Goal: Task Accomplishment & Management: Manage account settings

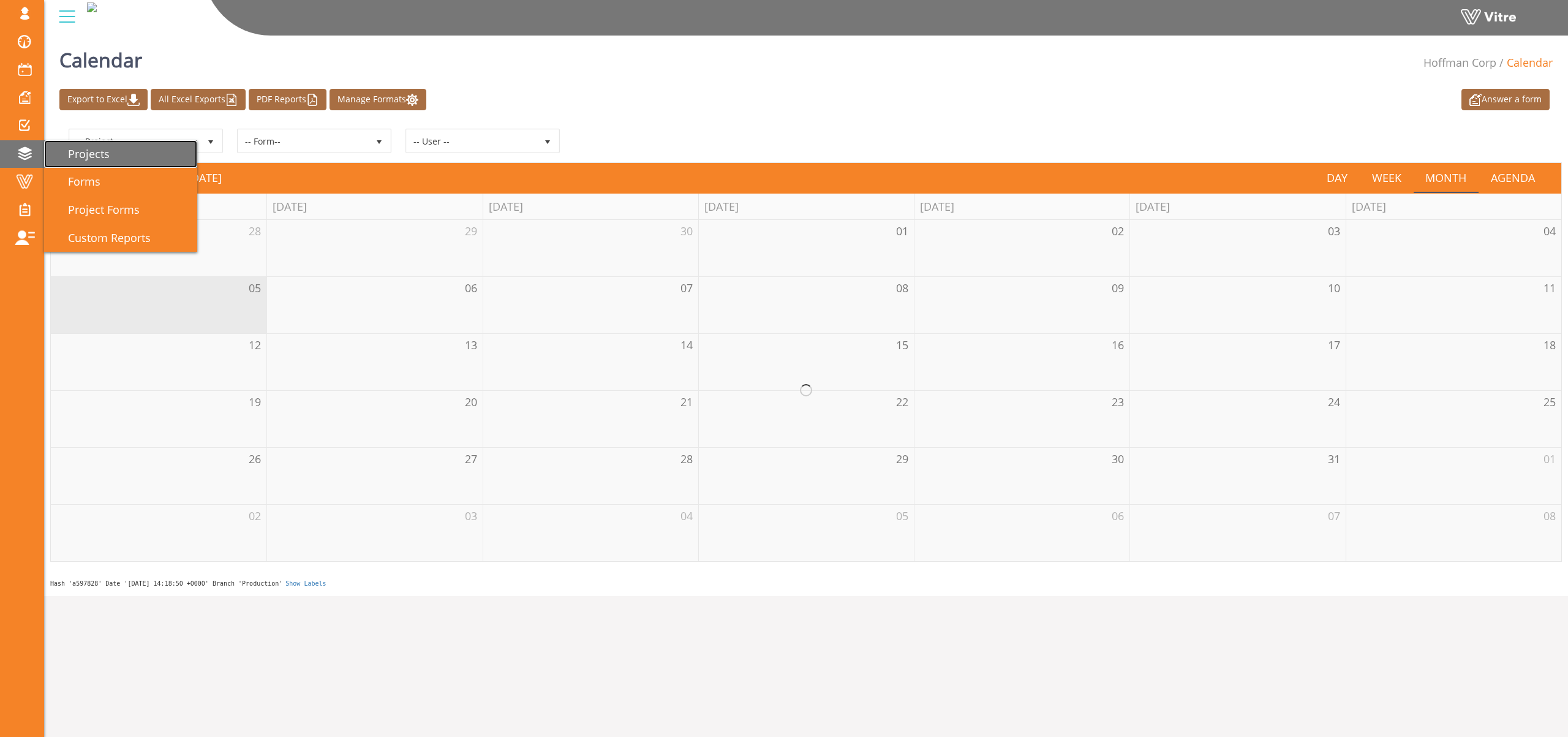
click at [101, 150] on span "Projects" at bounding box center [81, 153] width 56 height 15
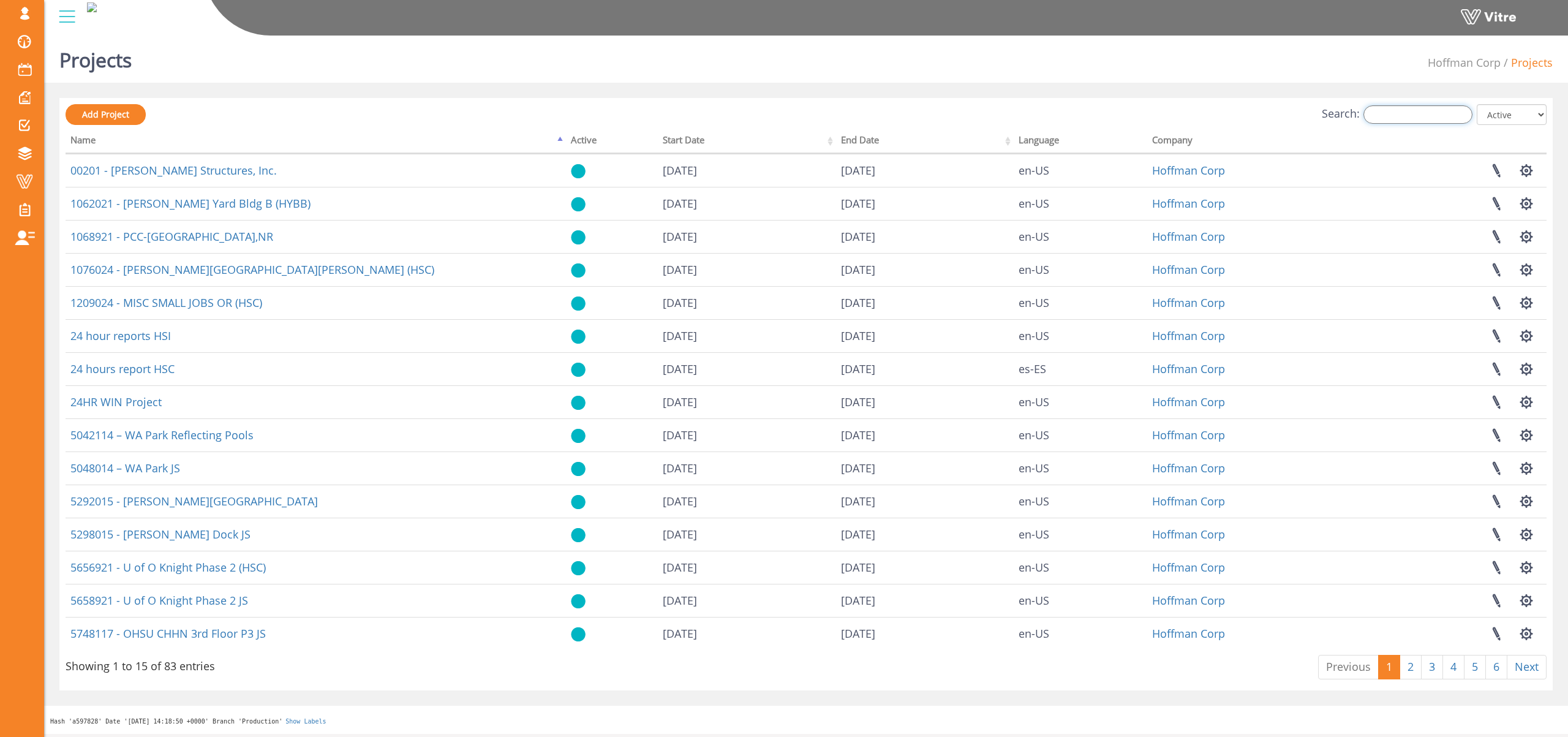
click at [1446, 114] on input "Search:" at bounding box center [1417, 114] width 109 height 19
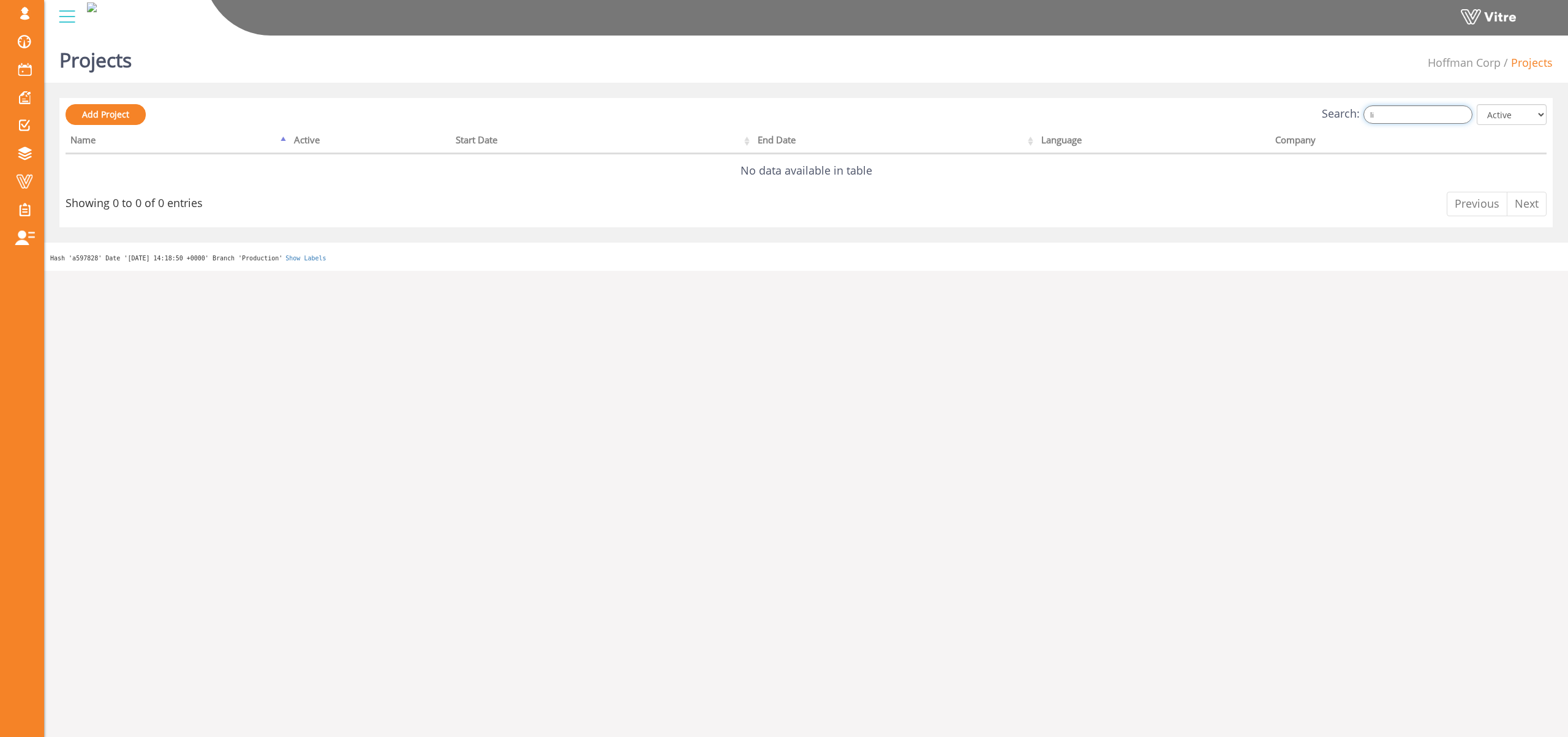
type input "l"
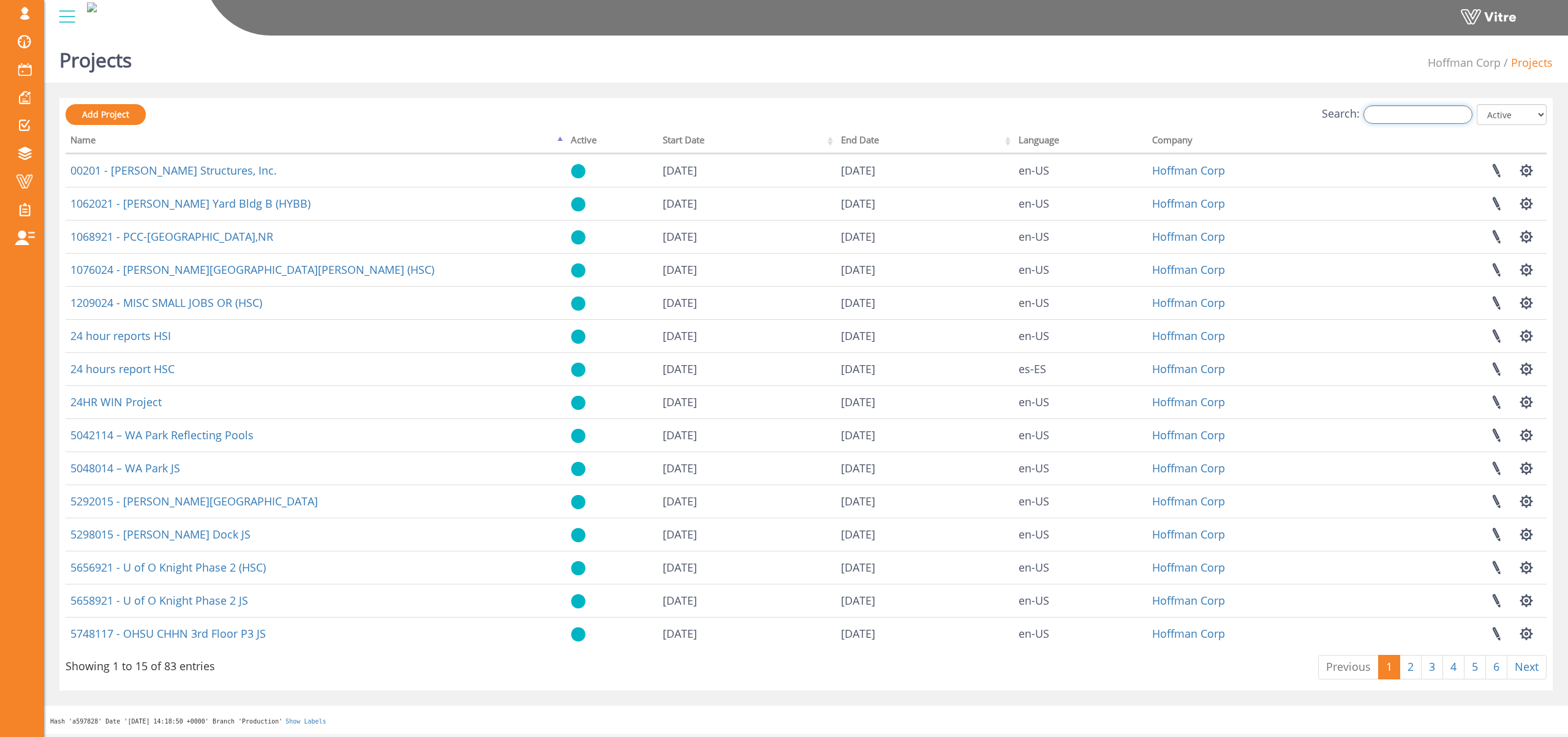
click at [1400, 117] on input "Search:" at bounding box center [1417, 114] width 109 height 19
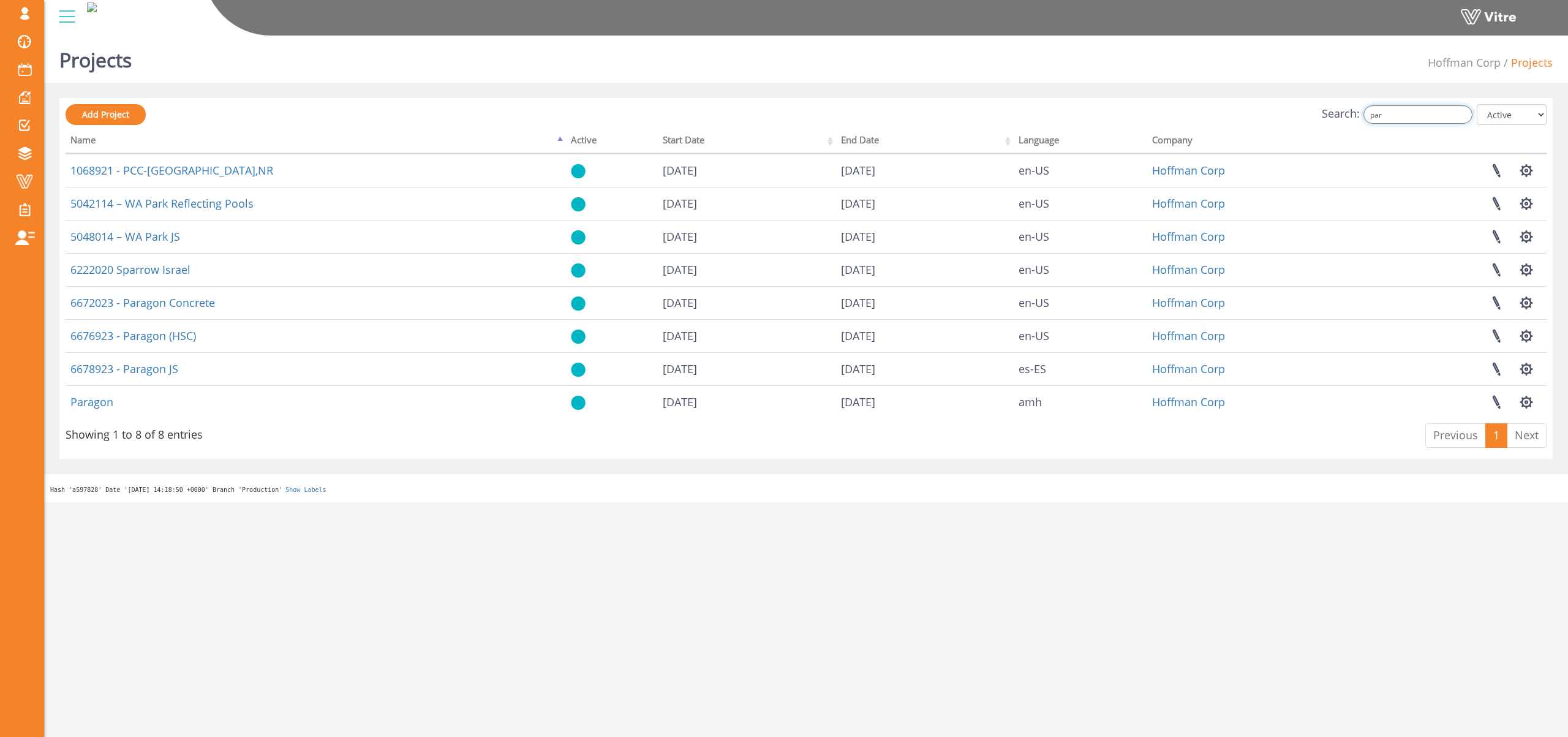
type input "par"
drag, startPoint x: 468, startPoint y: 51, endPoint x: 311, endPoint y: 95, distance: 163.0
click at [468, 36] on div "osher@hbinov.com Profile Notification Change Company English English Español Fr…" at bounding box center [806, 18] width 1524 height 36
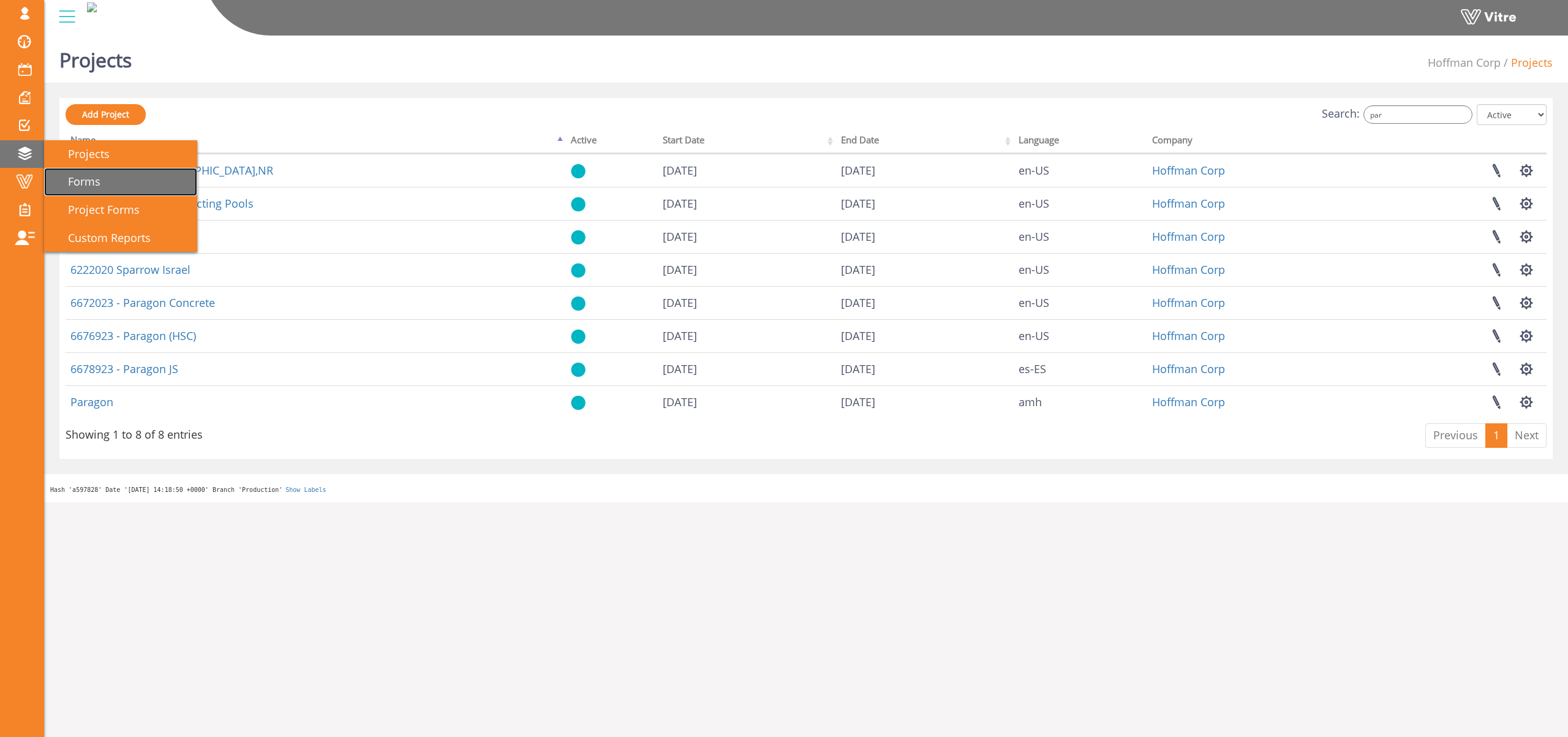
click at [87, 174] on span "Forms" at bounding box center [77, 181] width 47 height 15
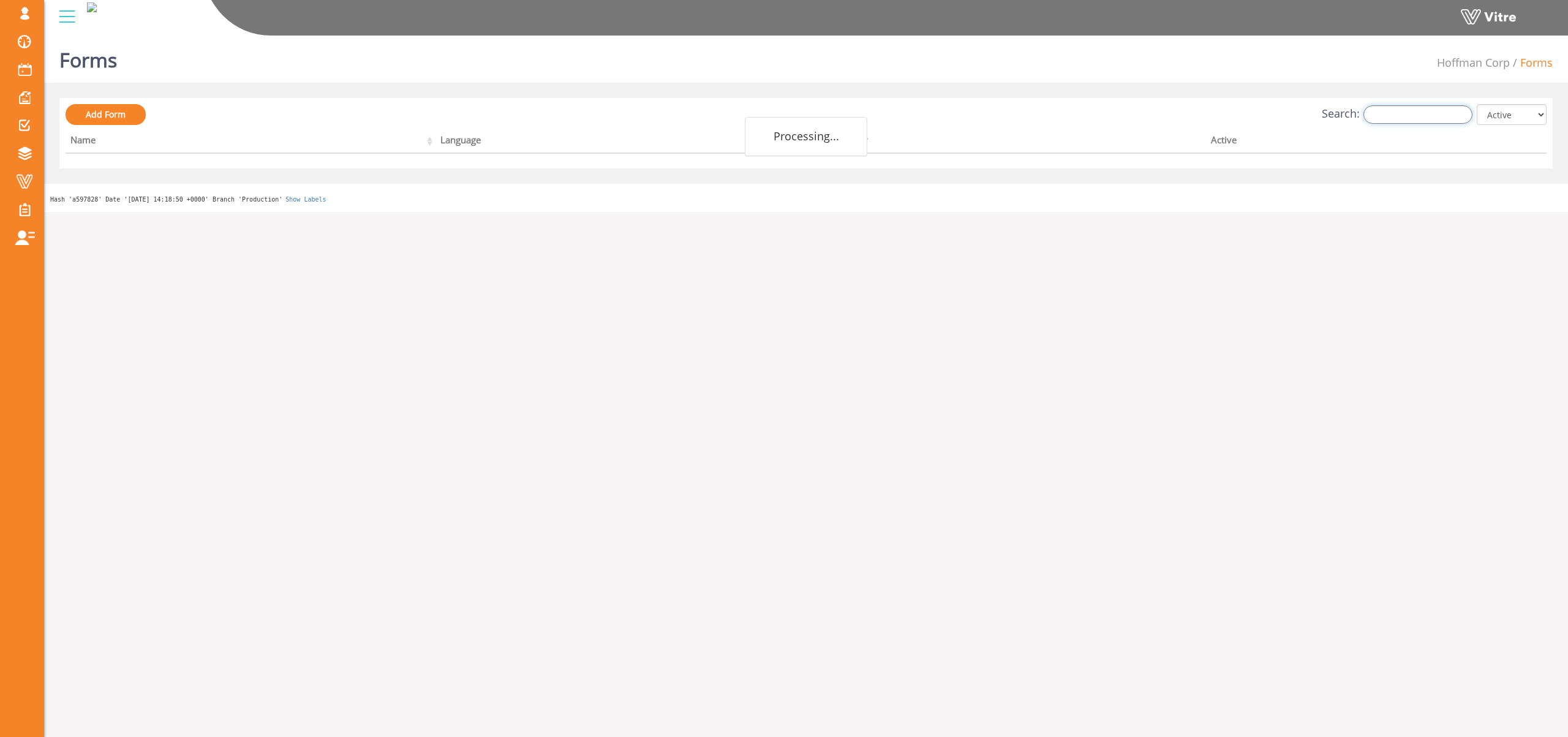
click at [1403, 116] on input "Search:" at bounding box center [1417, 114] width 109 height 19
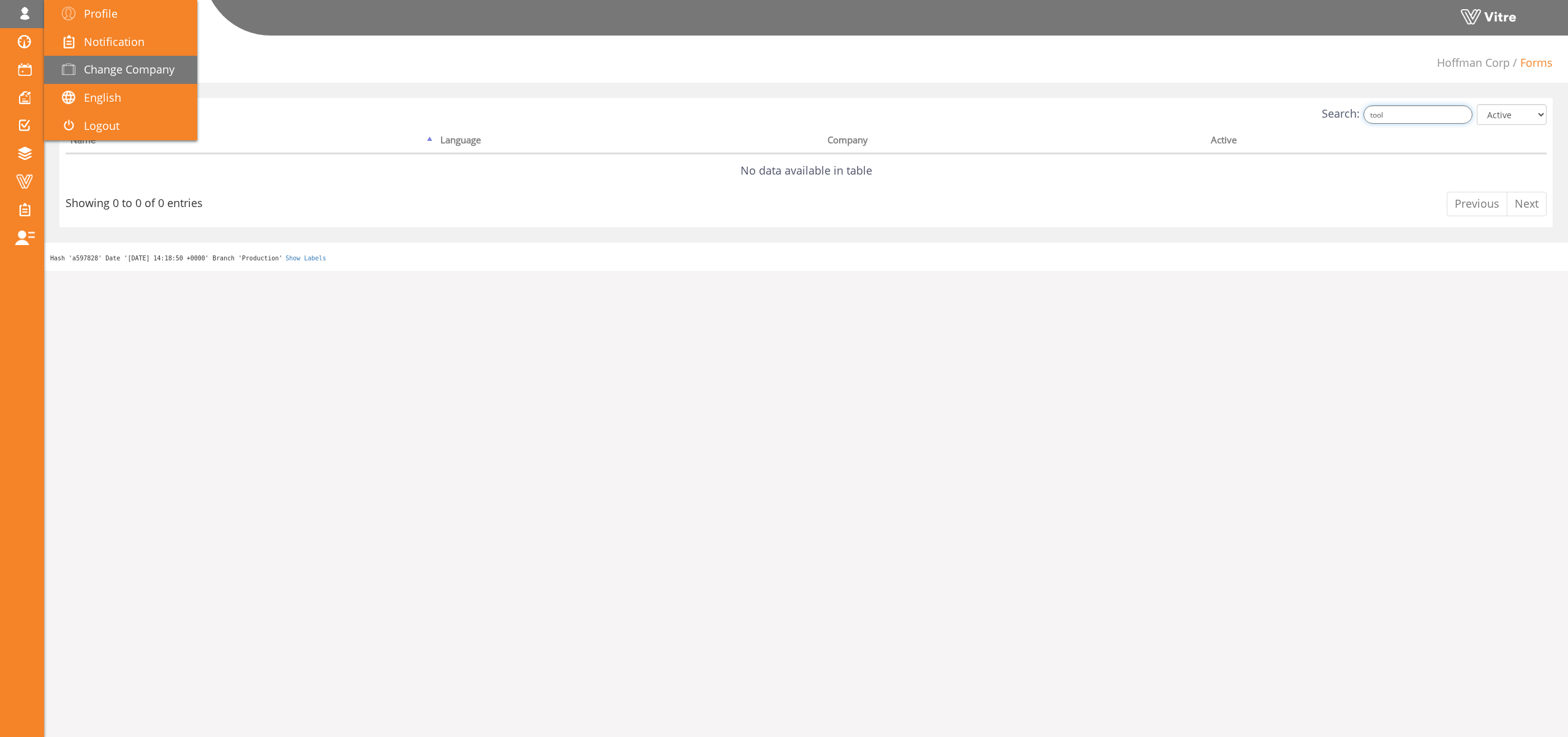
type input "tool"
click at [134, 60] on link "Change Company" at bounding box center [121, 70] width 153 height 28
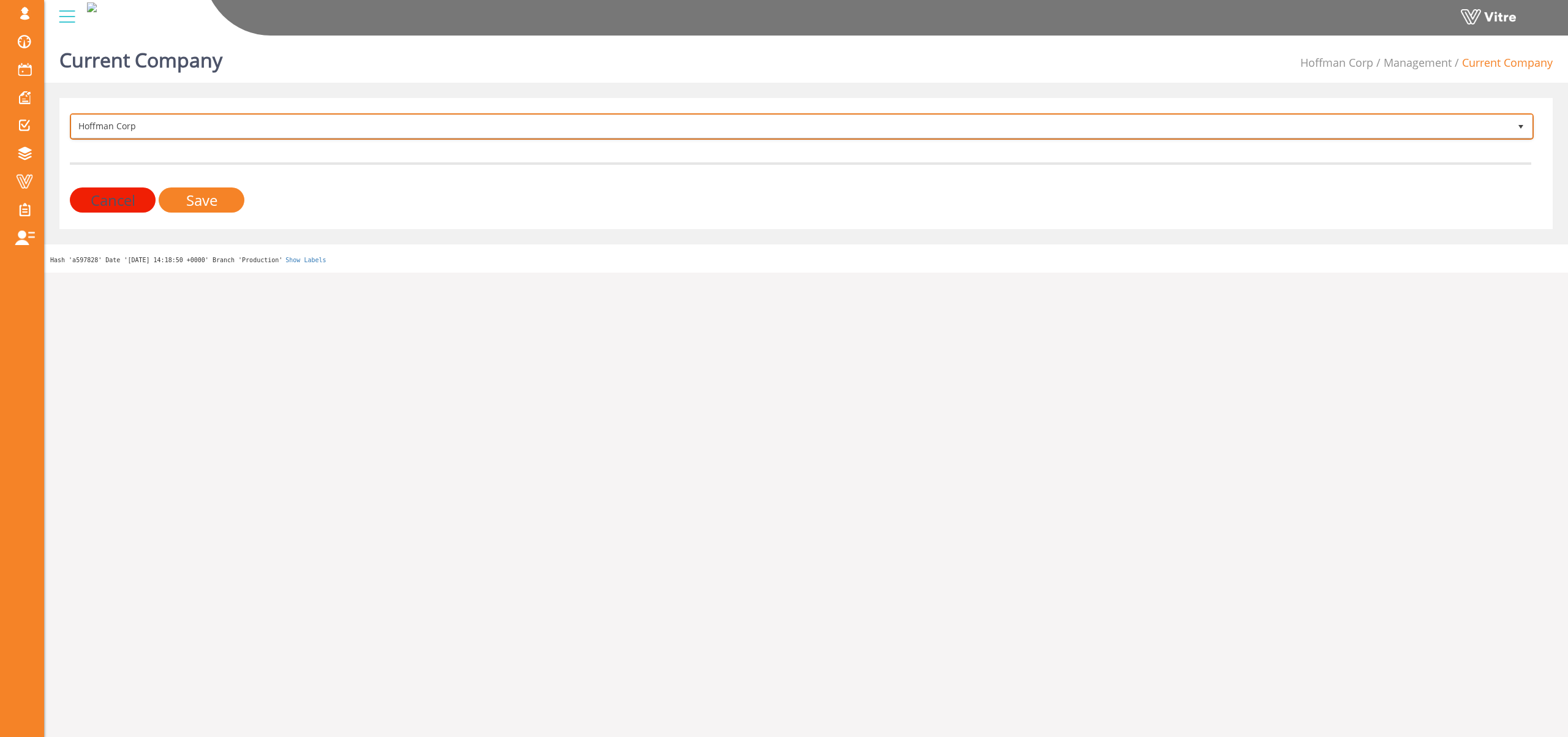
click at [181, 127] on span "Hoffman Corp" at bounding box center [791, 126] width 1438 height 22
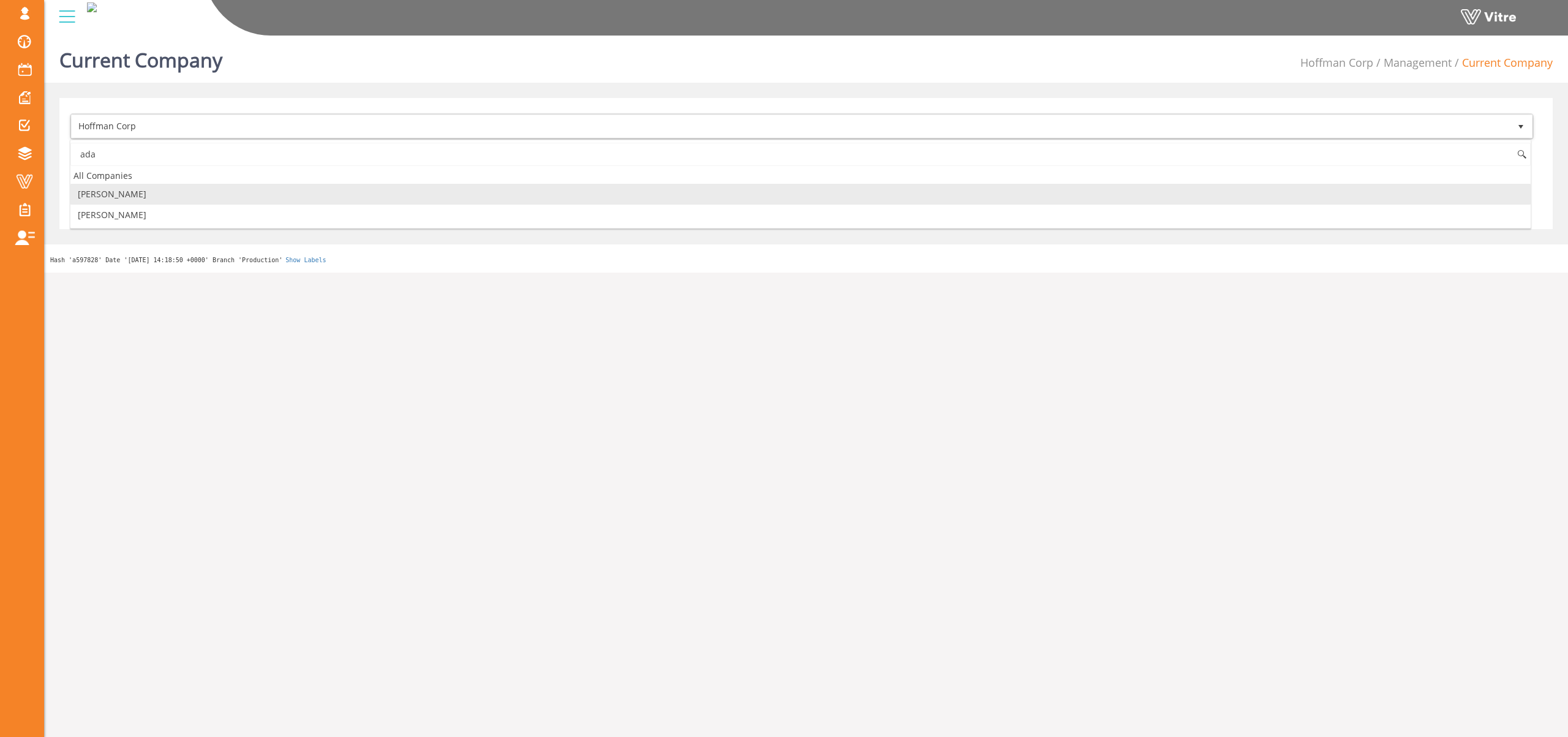
click at [107, 196] on li "Adama" at bounding box center [800, 194] width 1460 height 21
type input "ada"
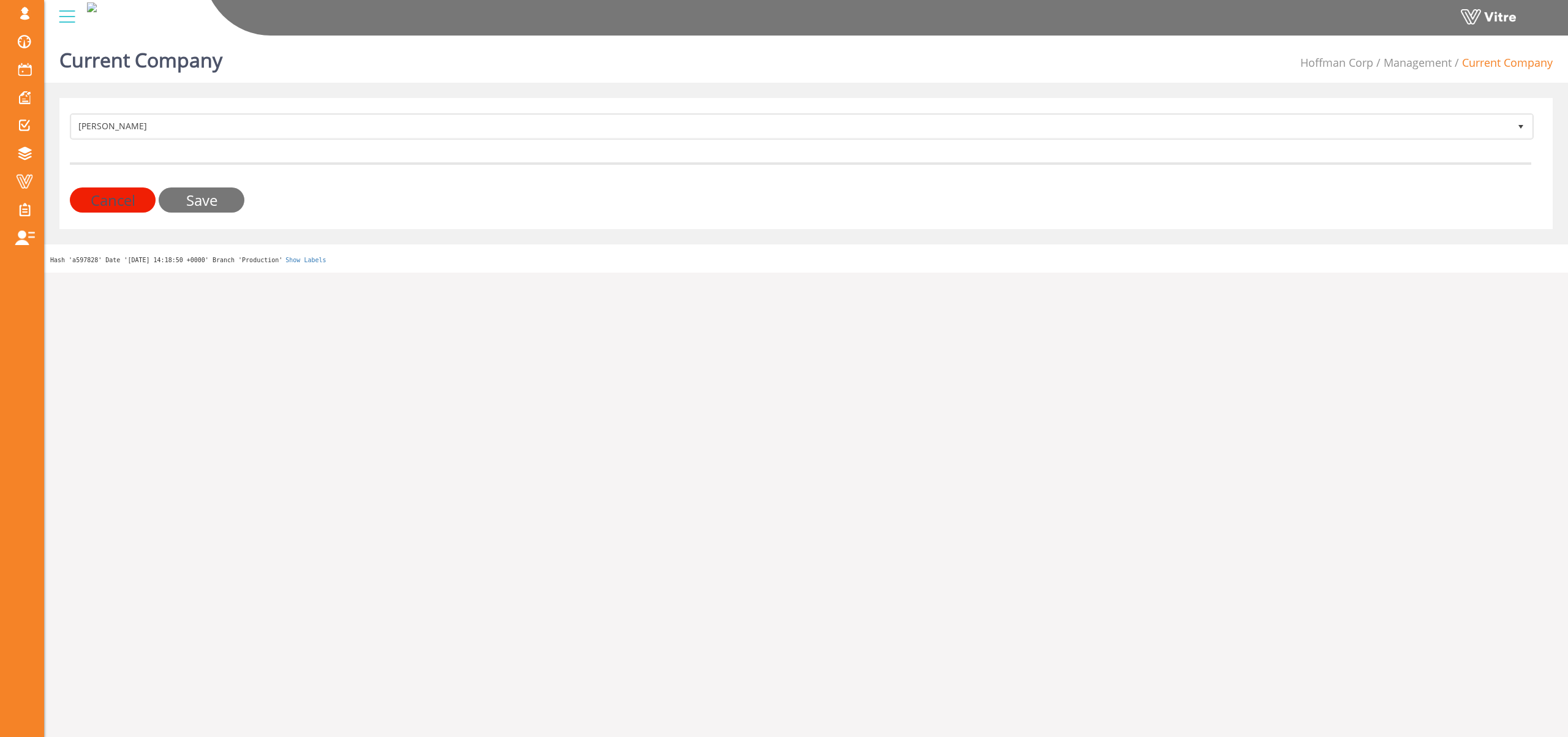
click at [215, 194] on input "Save" at bounding box center [201, 200] width 86 height 25
click at [212, 205] on input "Save" at bounding box center [201, 200] width 86 height 25
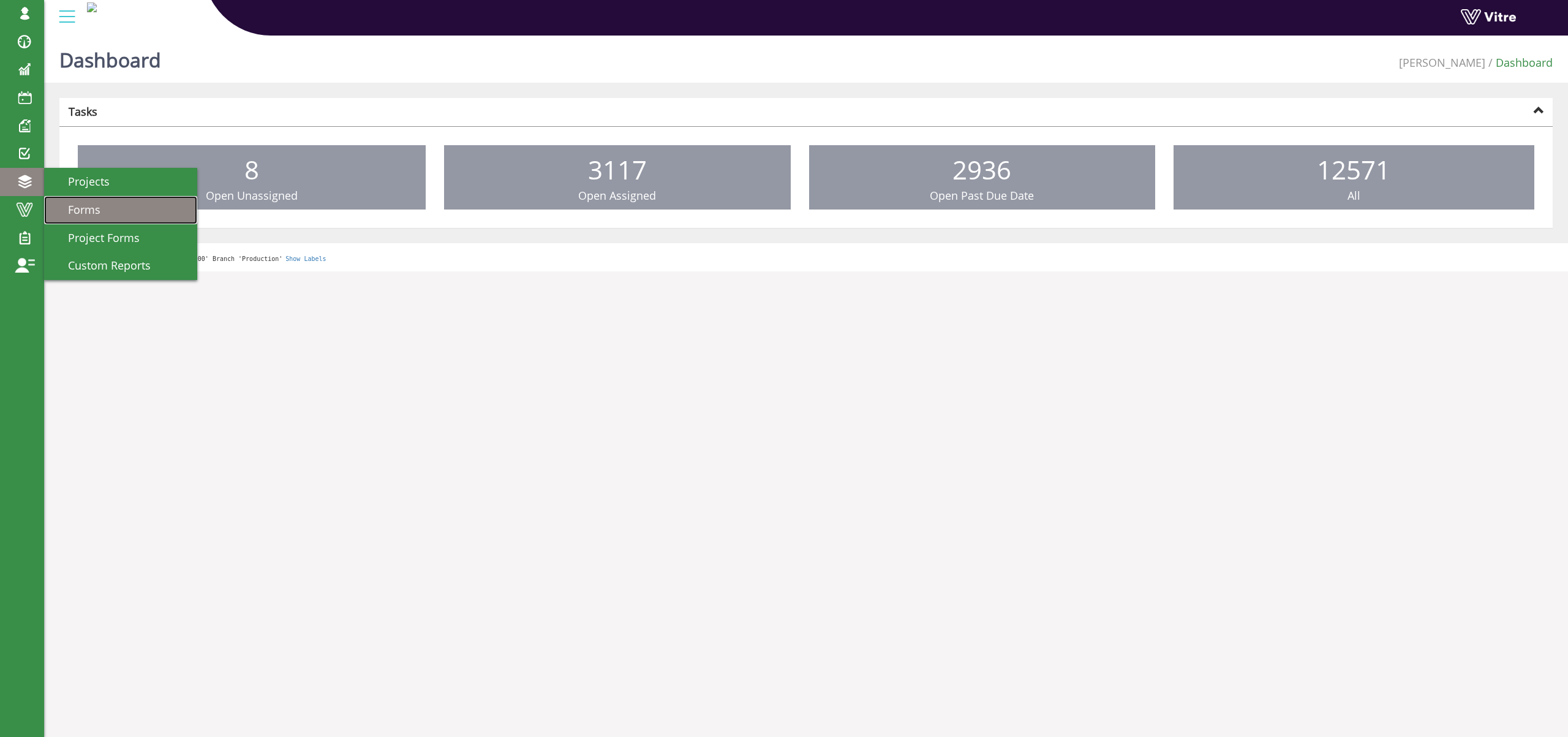
click at [99, 206] on span "Forms" at bounding box center [77, 209] width 47 height 15
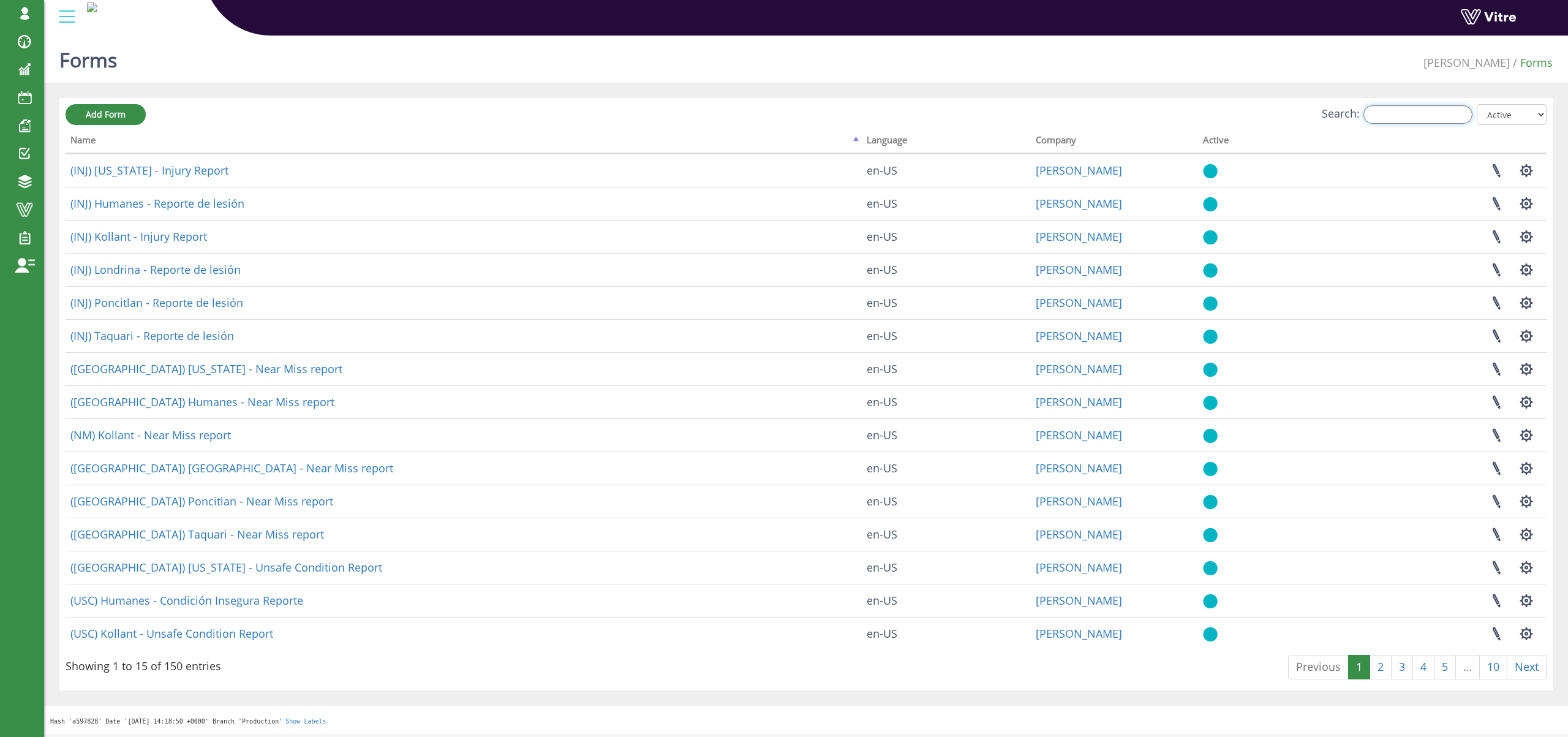
click at [1393, 118] on input "Search:" at bounding box center [1417, 114] width 109 height 19
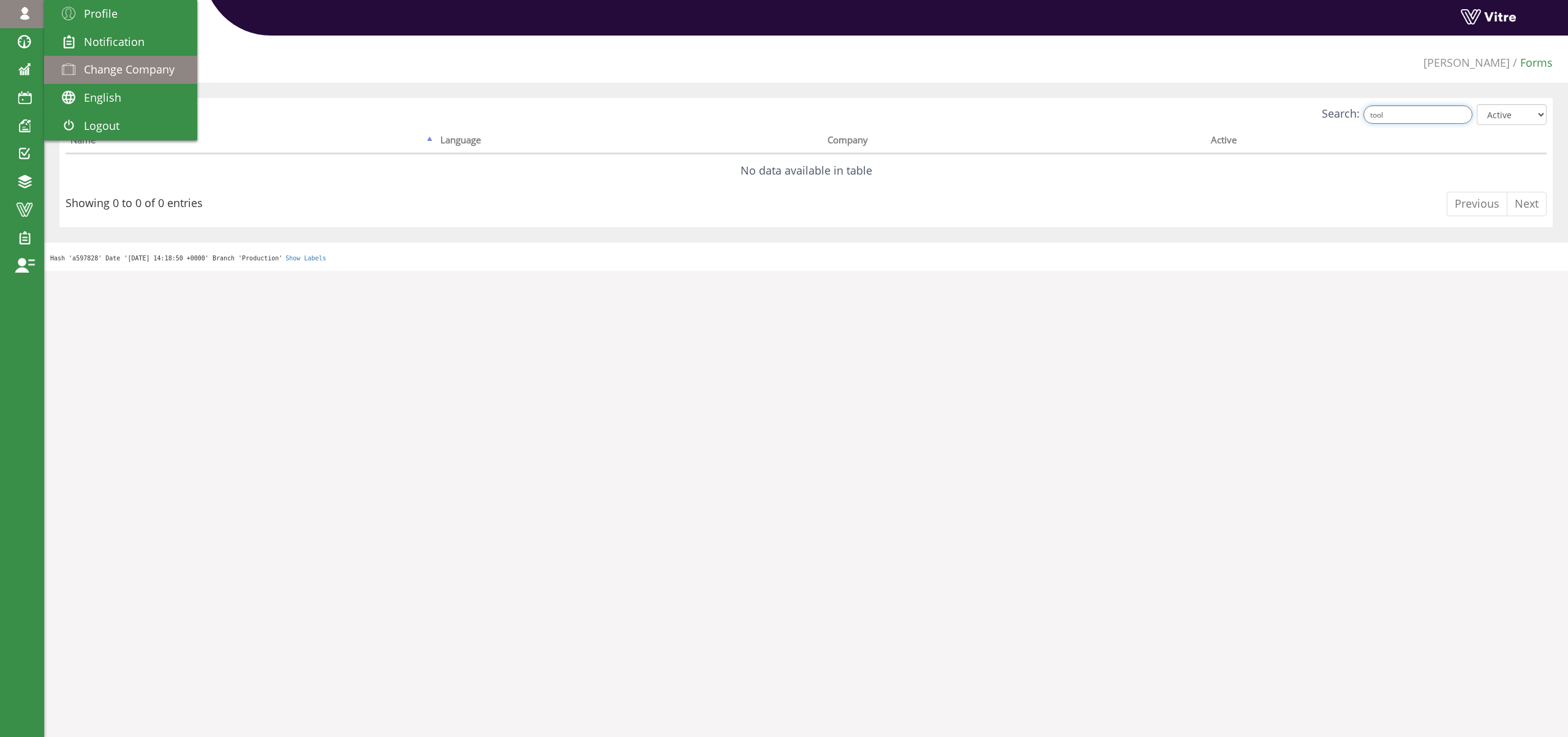
type input "tool"
click at [142, 69] on span "Change Company" at bounding box center [129, 69] width 90 height 15
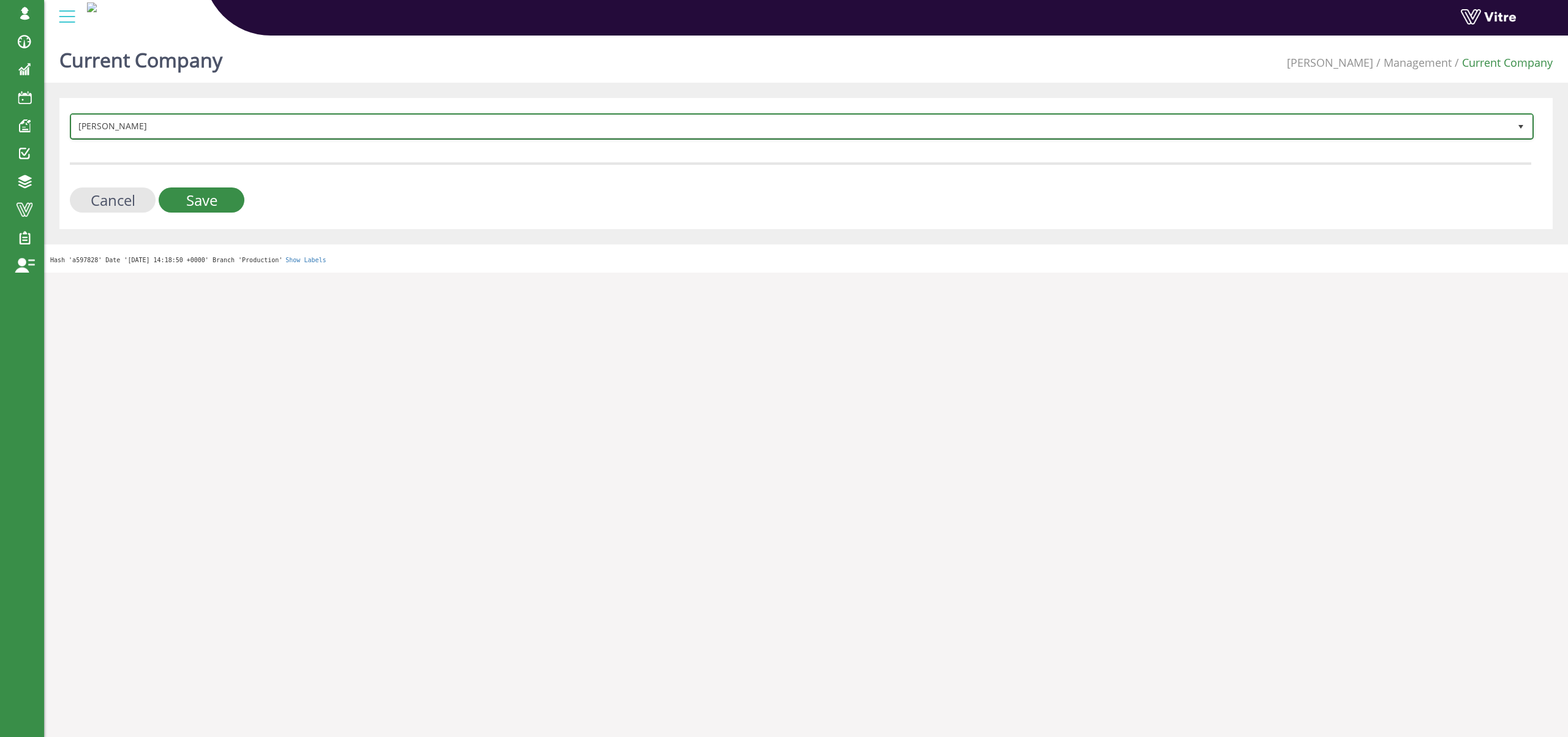
click at [122, 120] on span "[PERSON_NAME]" at bounding box center [791, 126] width 1438 height 22
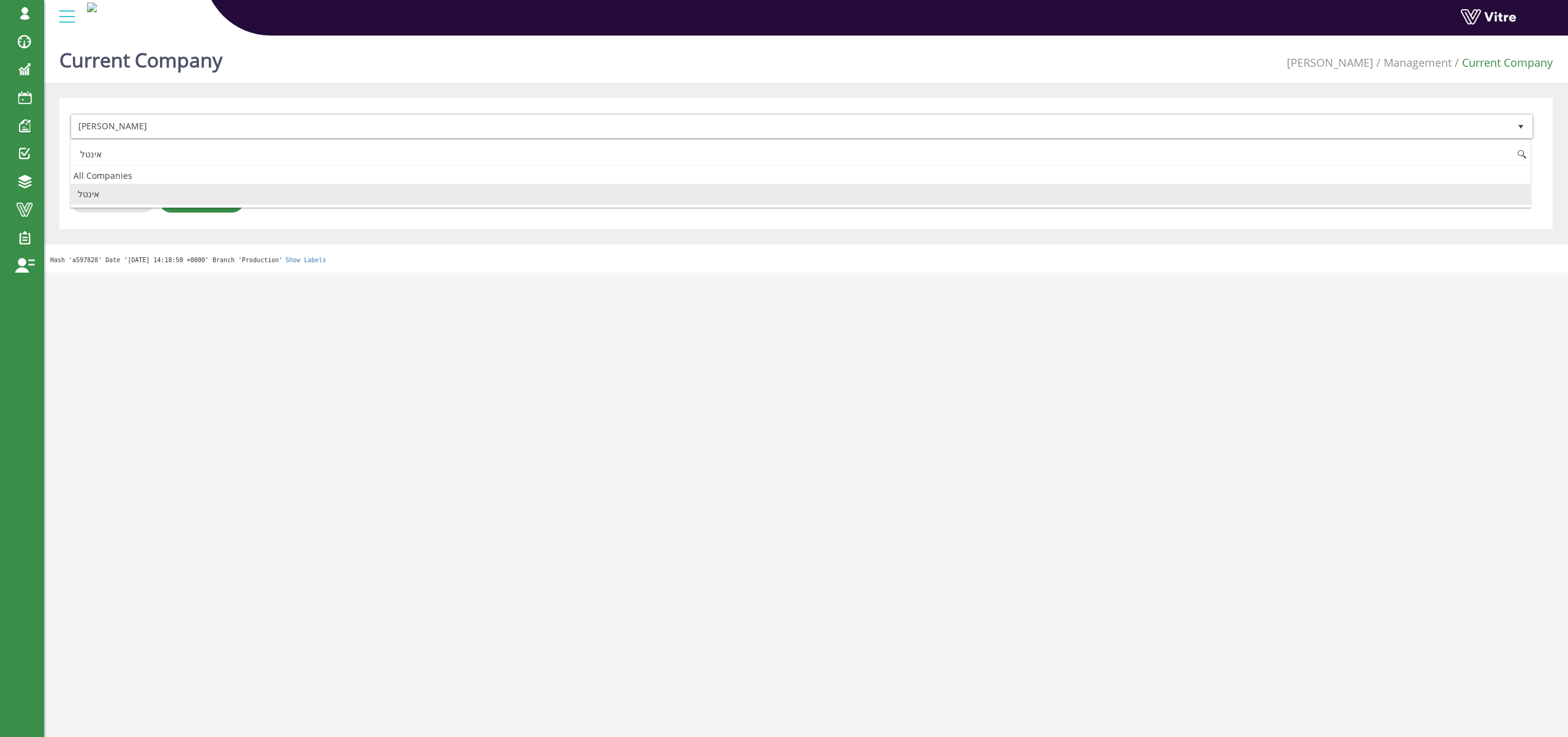
click at [166, 192] on li "אינטל" at bounding box center [800, 194] width 1460 height 21
type input "אינטל"
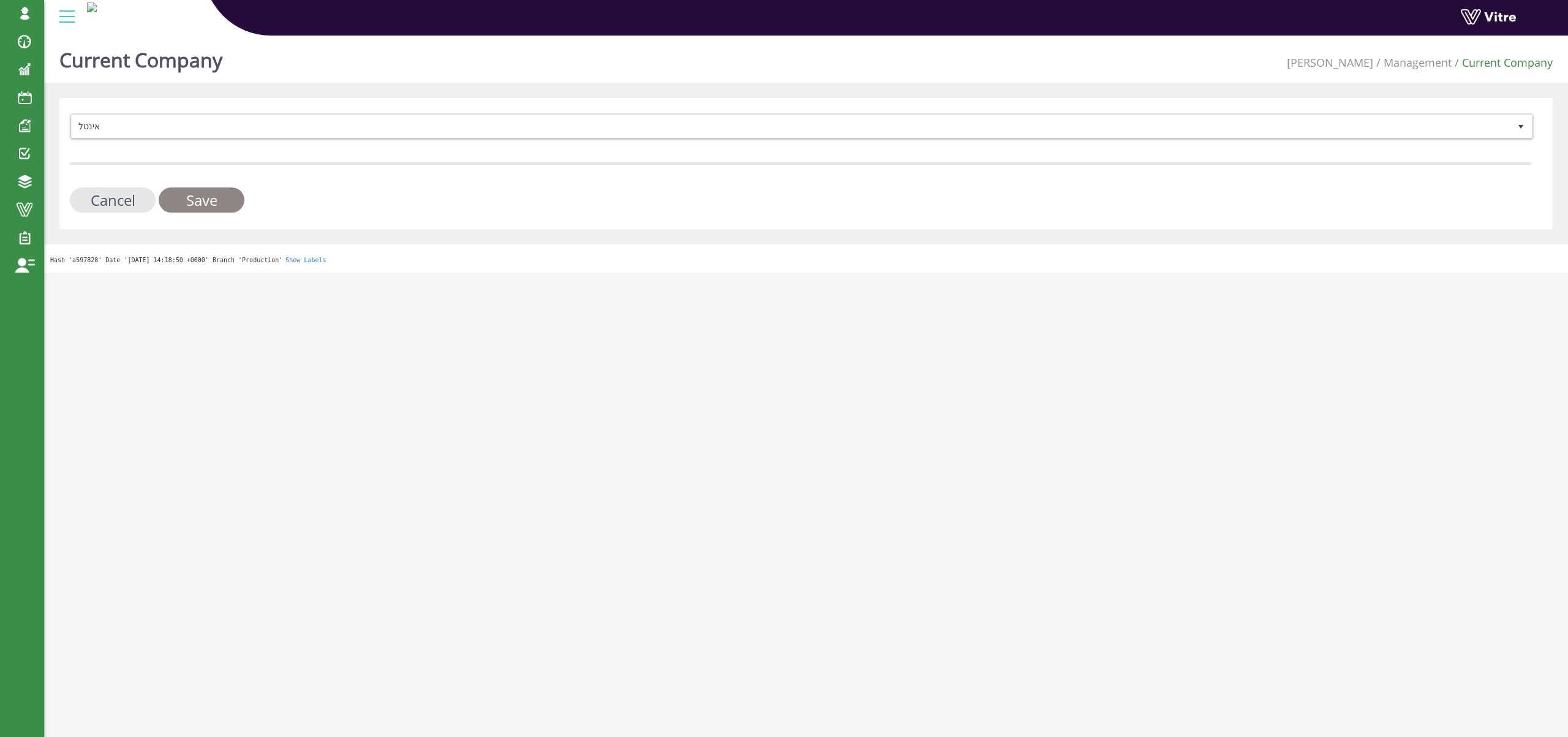
click at [212, 204] on input "Save" at bounding box center [201, 200] width 86 height 25
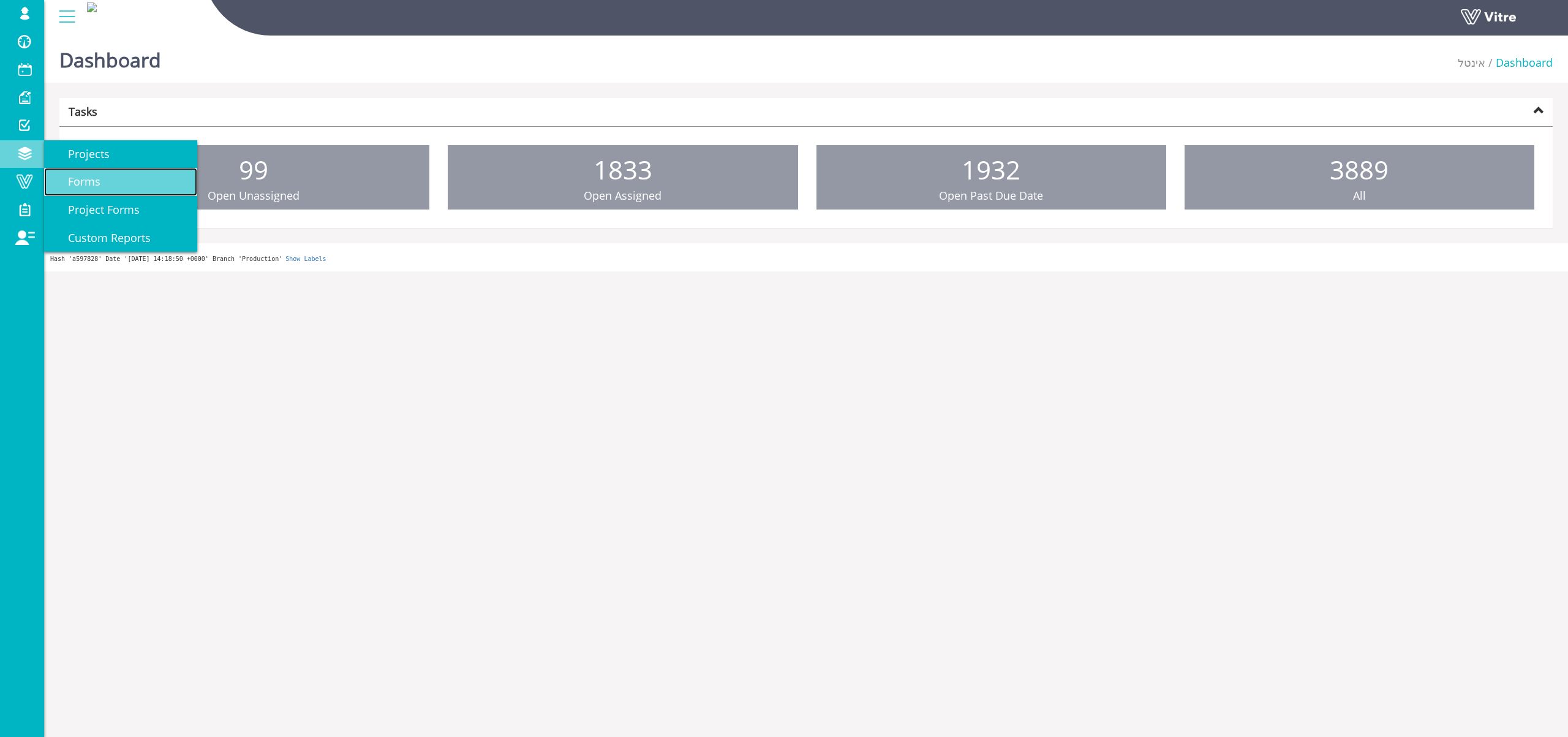
click at [118, 193] on link "Forms" at bounding box center [121, 182] width 153 height 28
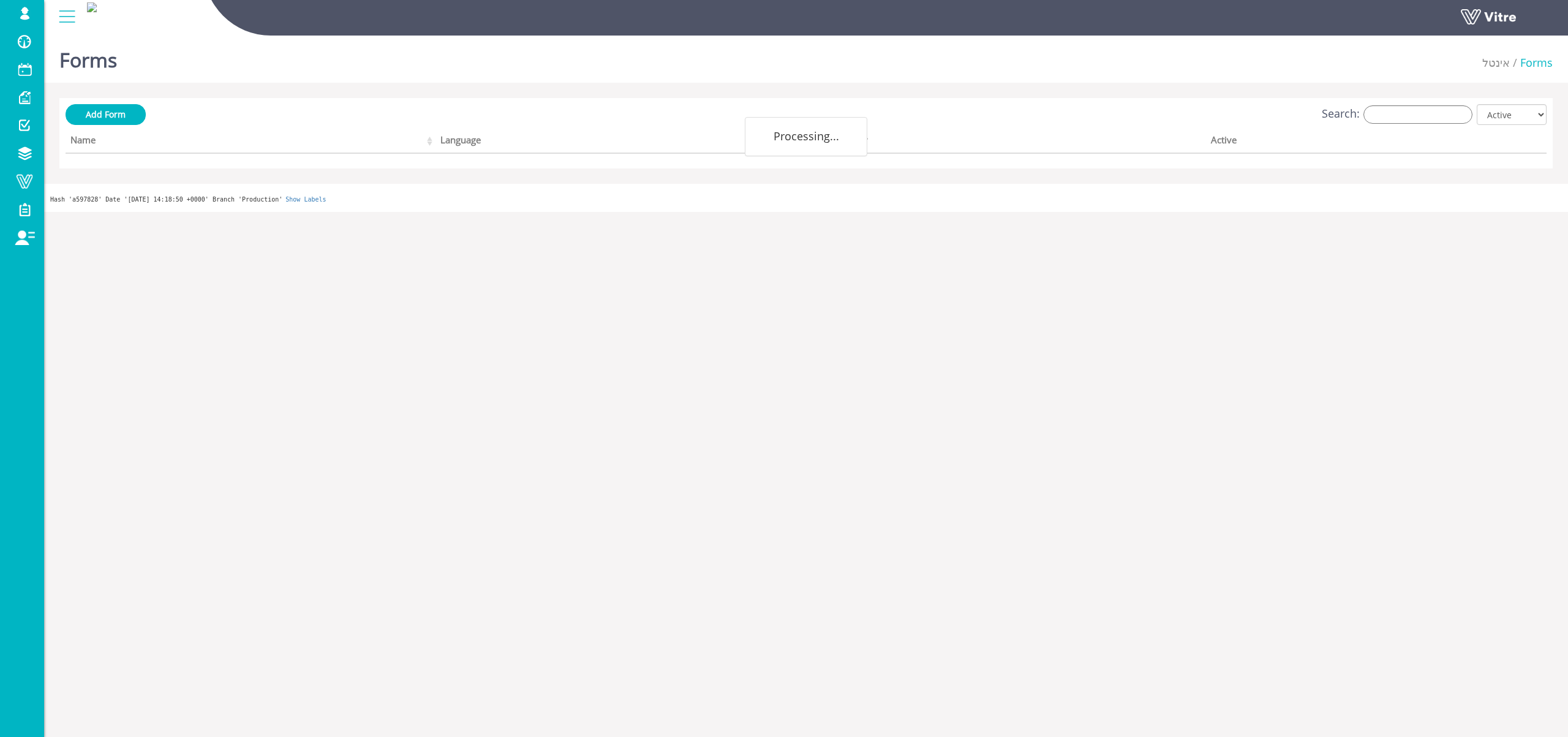
click at [1433, 123] on div "Search: All Active Not Active" at bounding box center [806, 115] width 1481 height 22
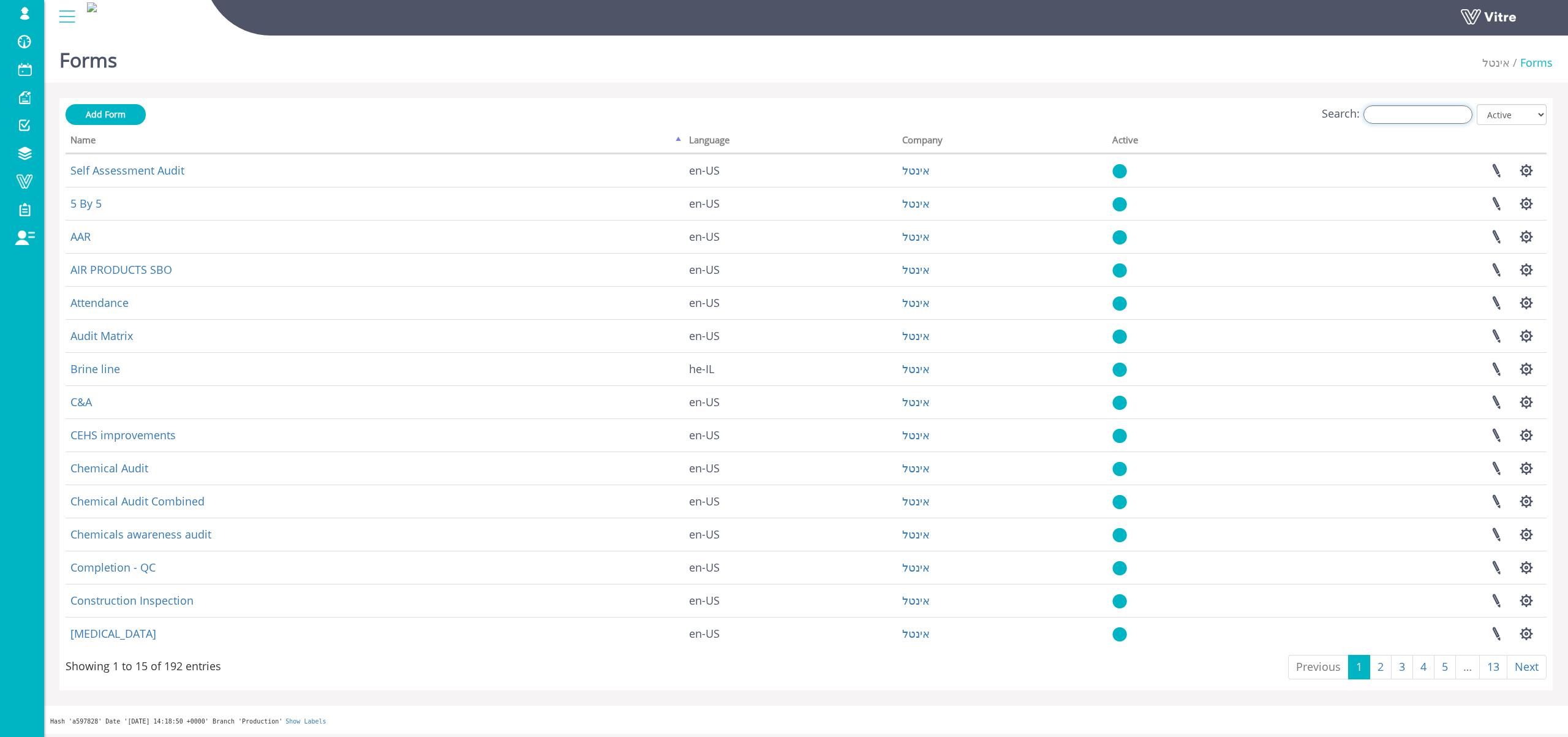
click at [1428, 120] on input "Search:" at bounding box center [1417, 114] width 109 height 19
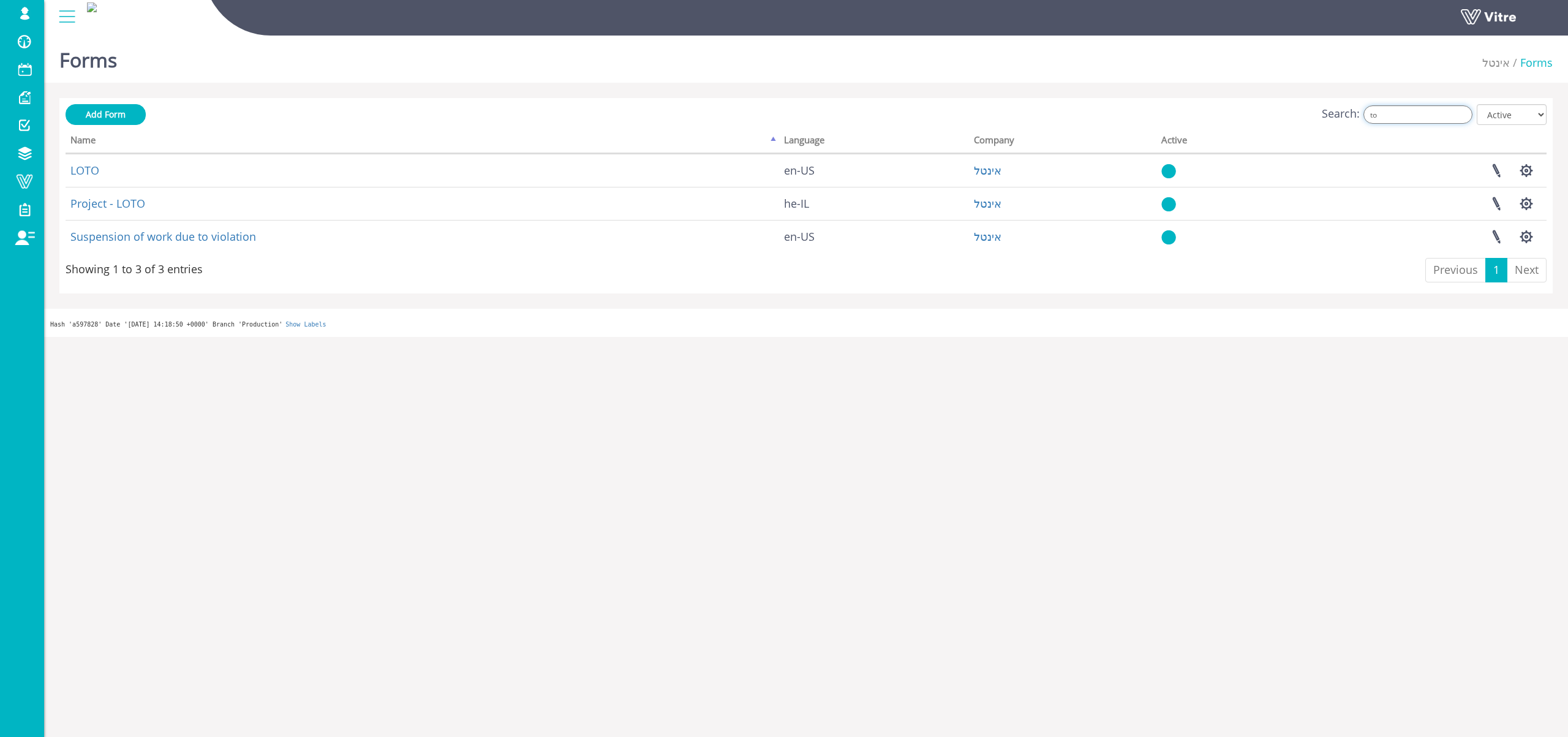
type input "t"
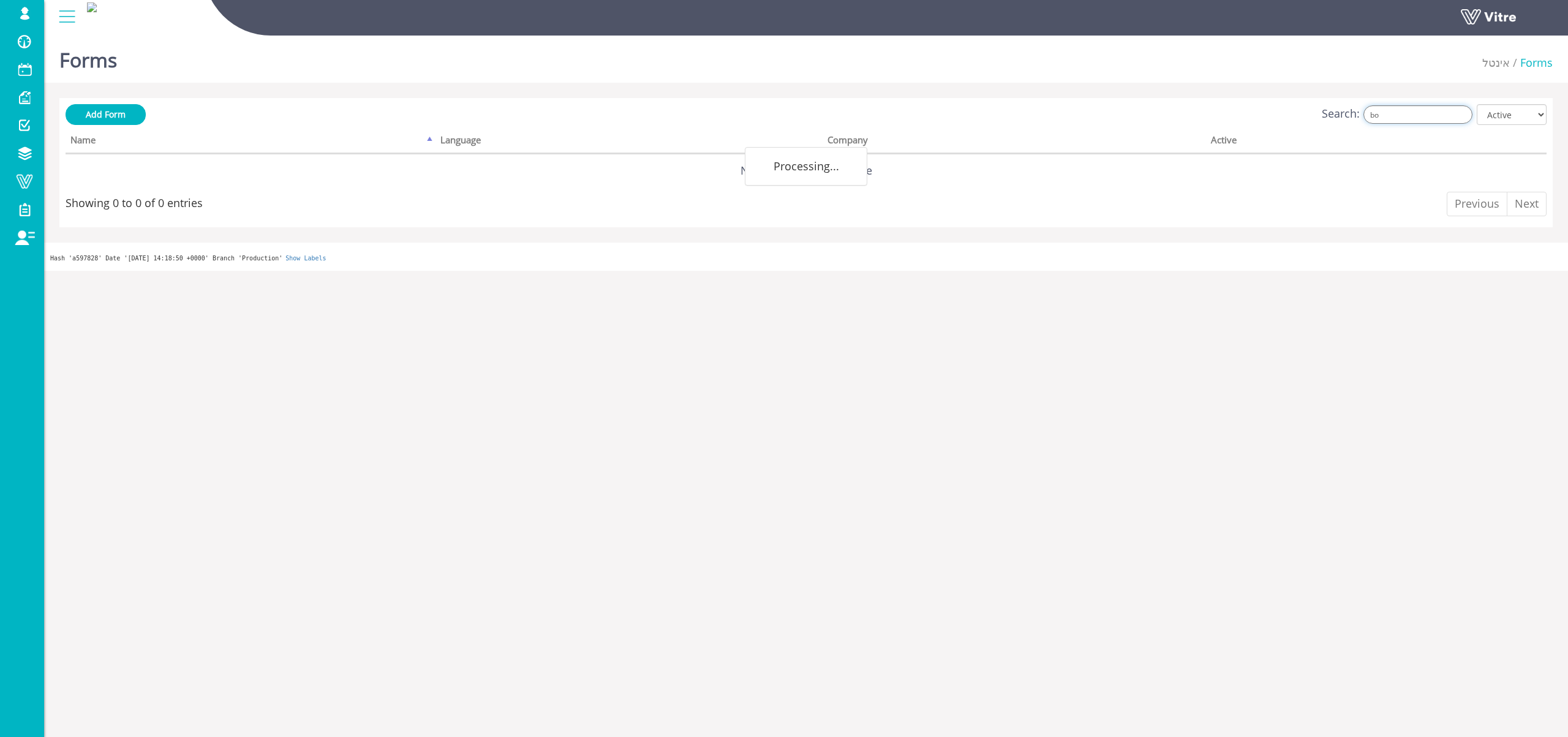
type input "b"
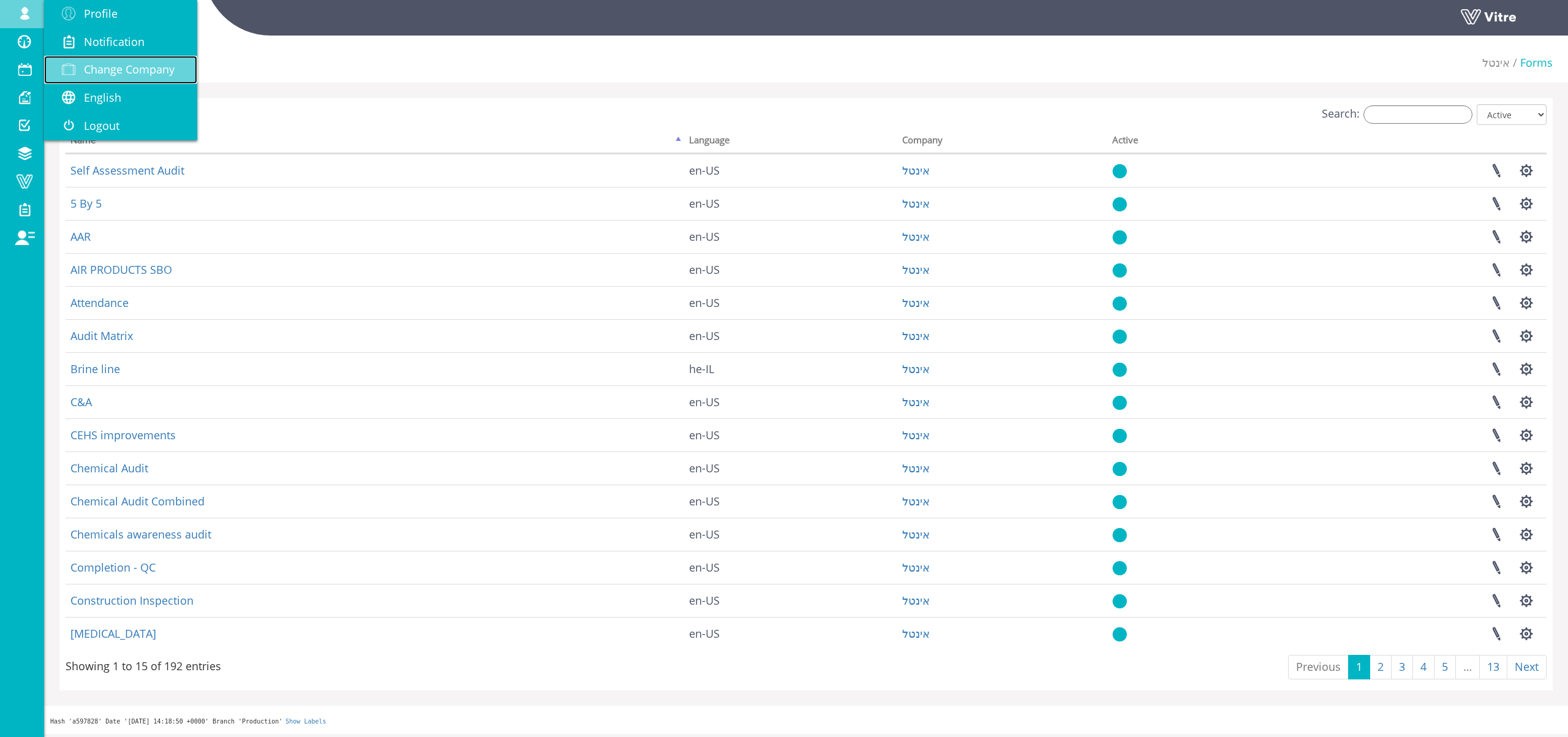
click at [135, 70] on span "Change Company" at bounding box center [129, 69] width 90 height 15
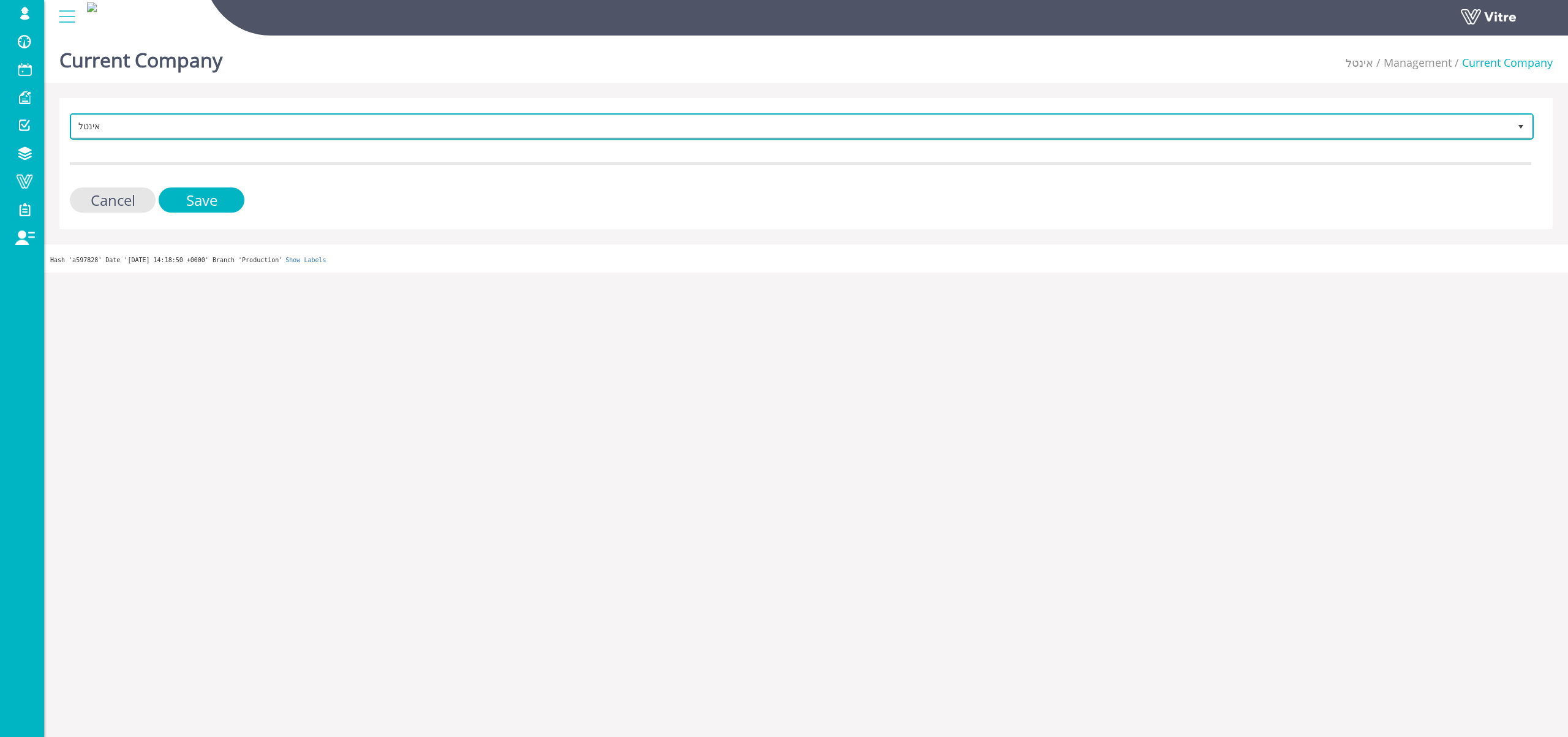
click at [270, 118] on span "אינטל" at bounding box center [791, 126] width 1438 height 22
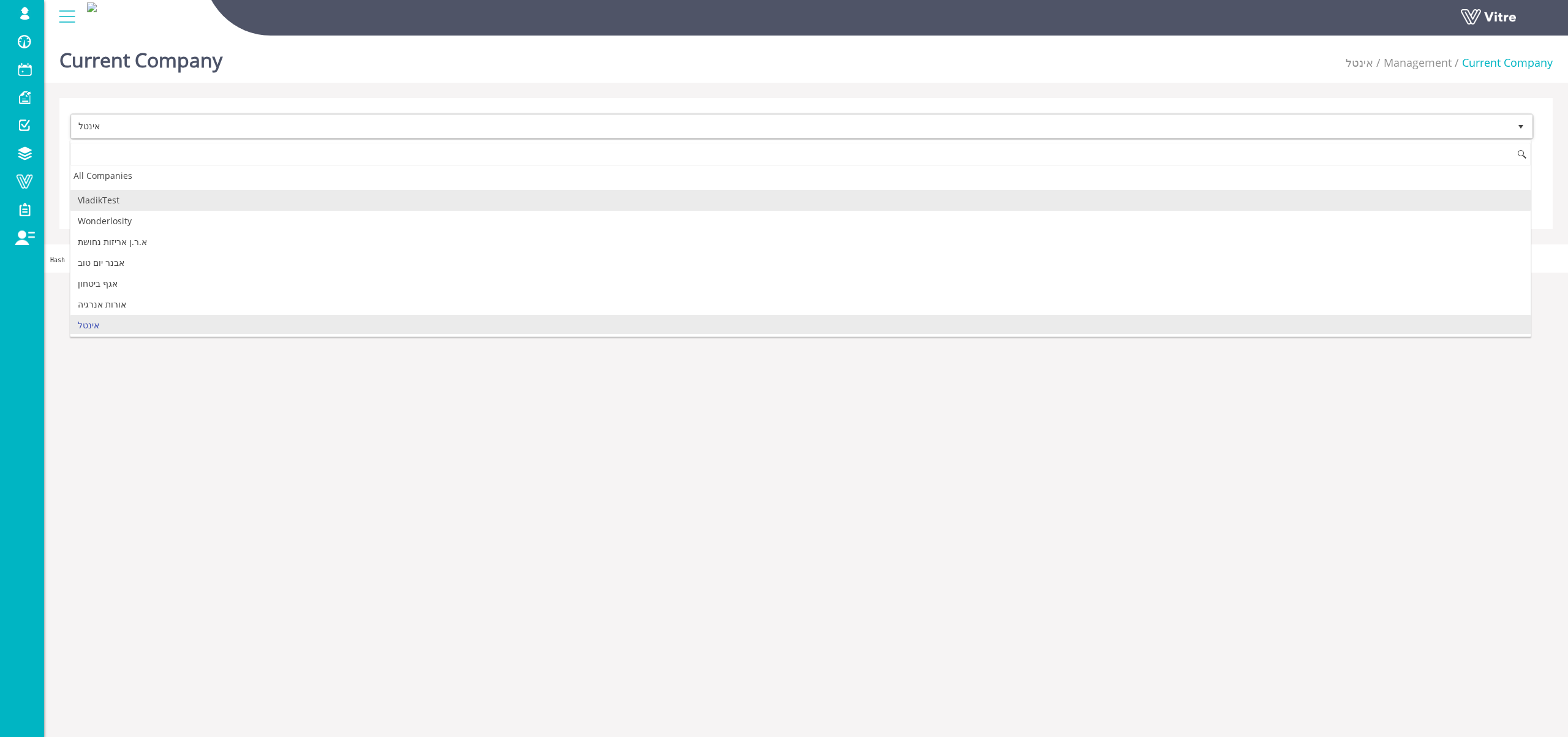
scroll to position [1847, 0]
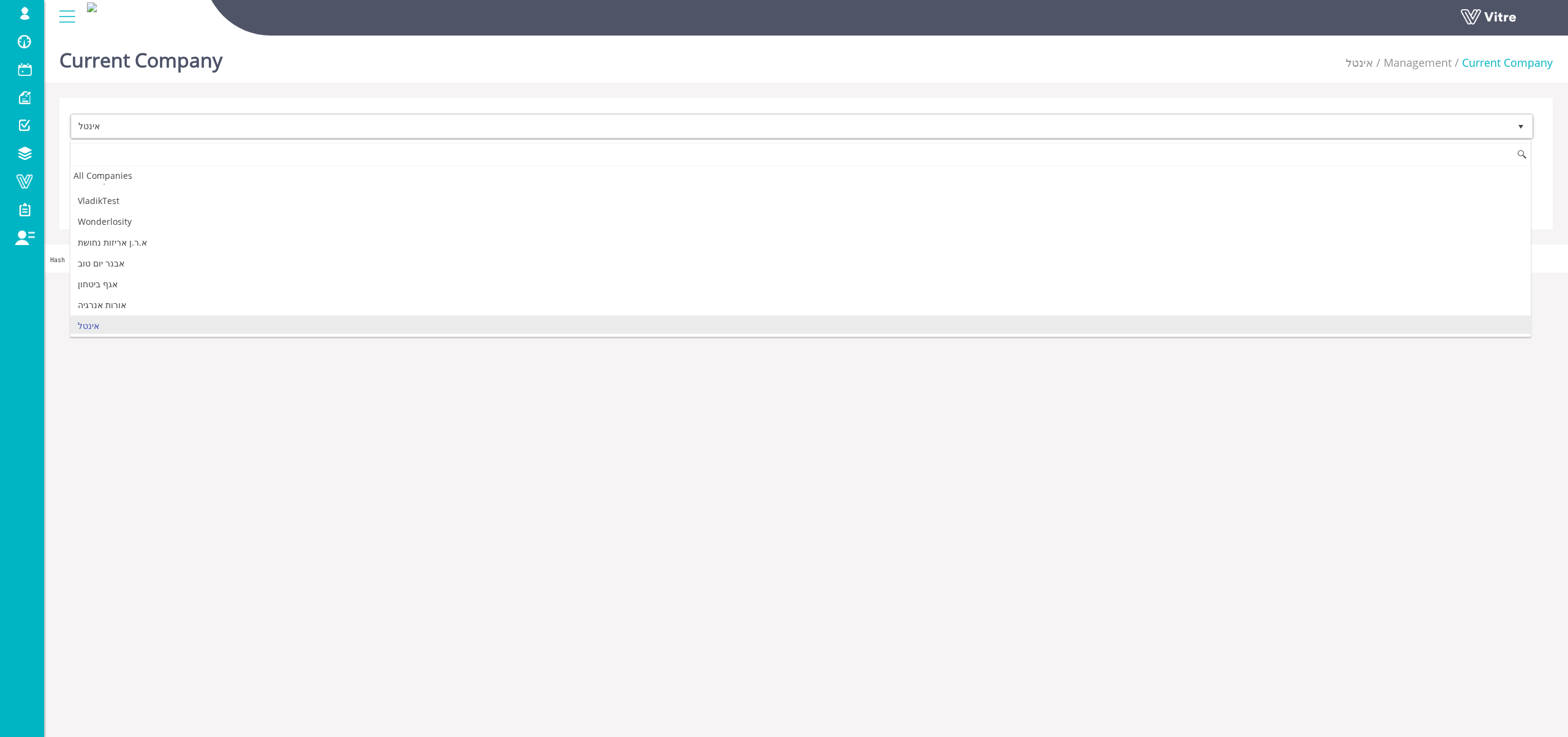
click at [145, 93] on div "Current Company אינטל Management Current Company אינטל 19 Cancel Save Hash 'a59…" at bounding box center [806, 152] width 1524 height 242
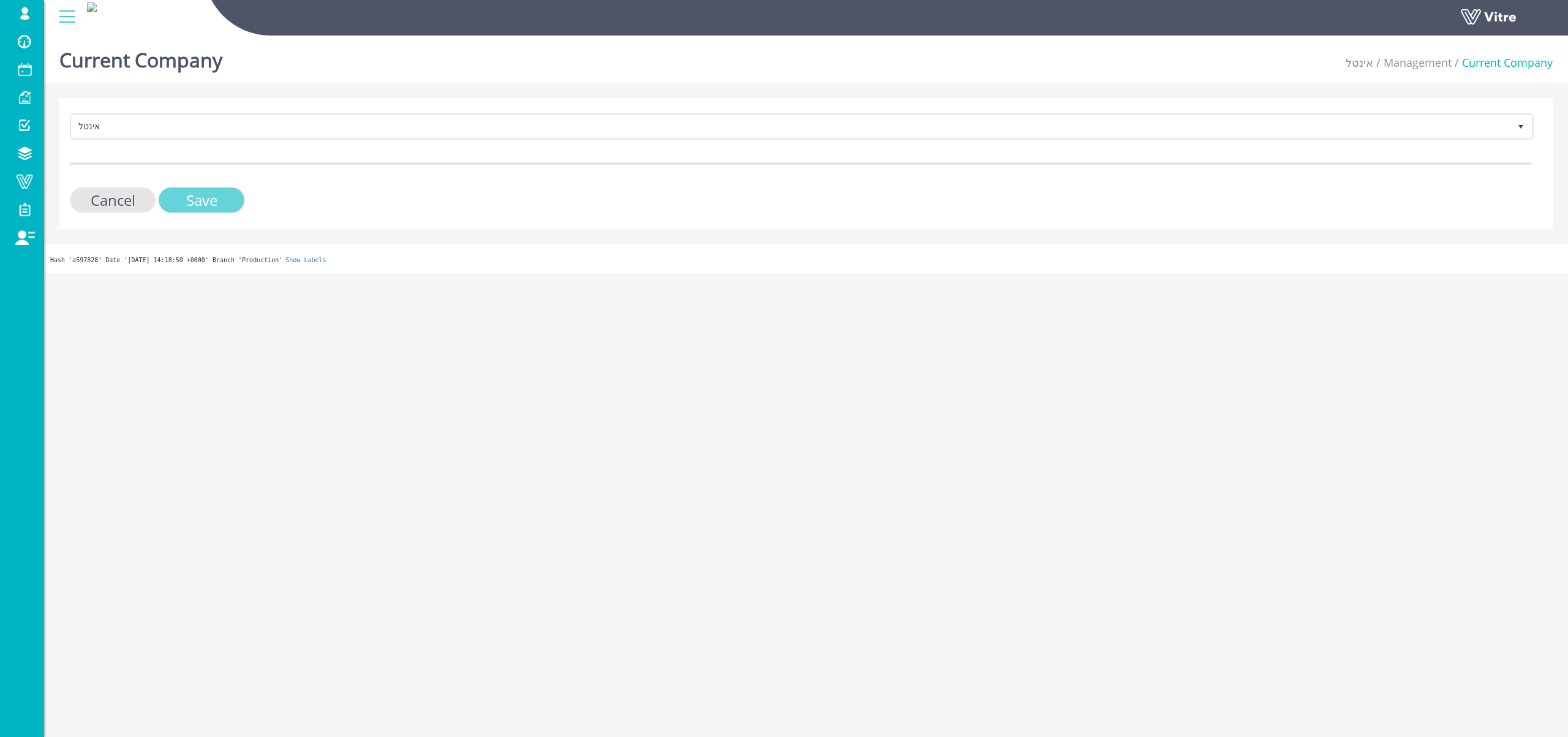
click at [215, 193] on input "Save" at bounding box center [201, 200] width 86 height 25
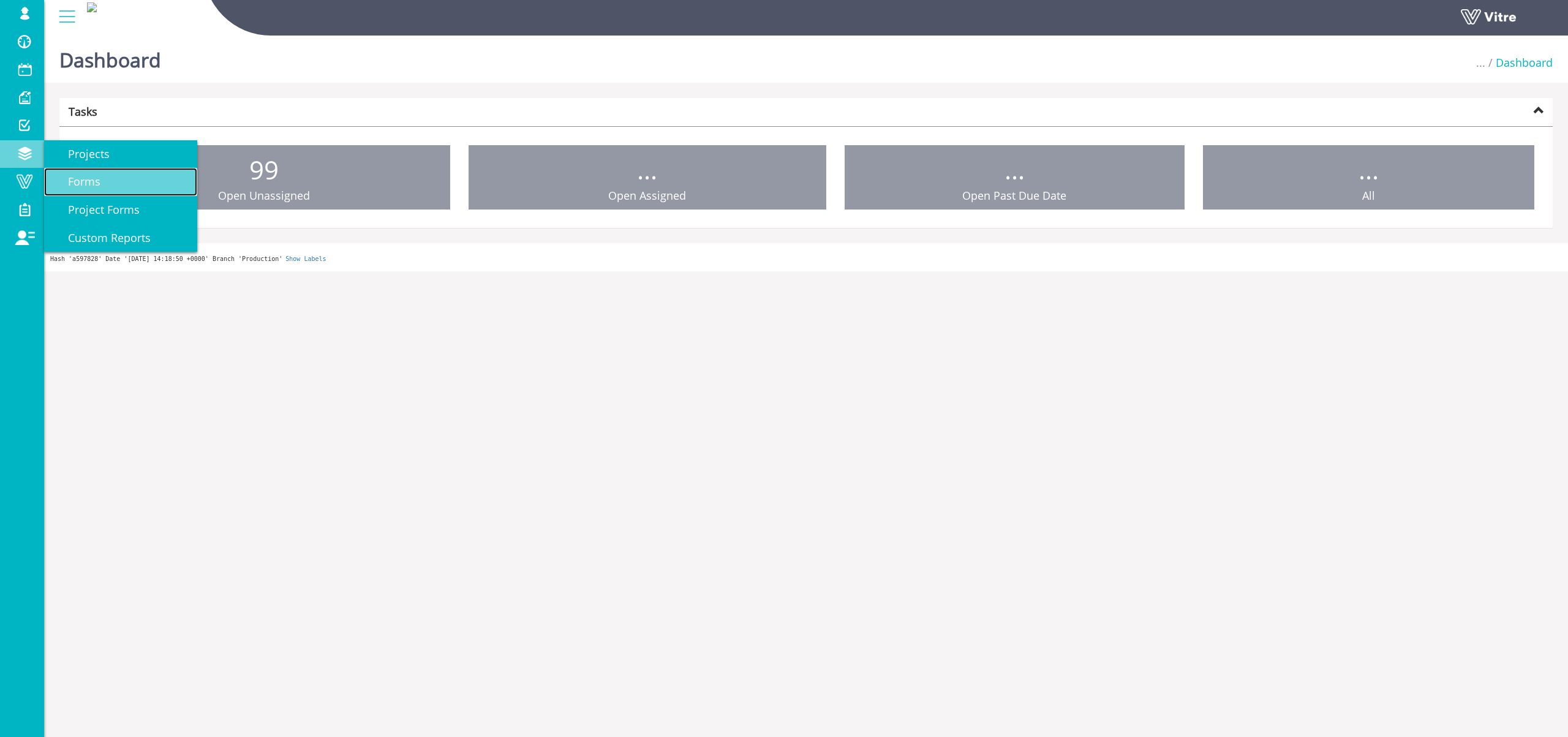
click at [71, 180] on span "Forms" at bounding box center [77, 181] width 47 height 15
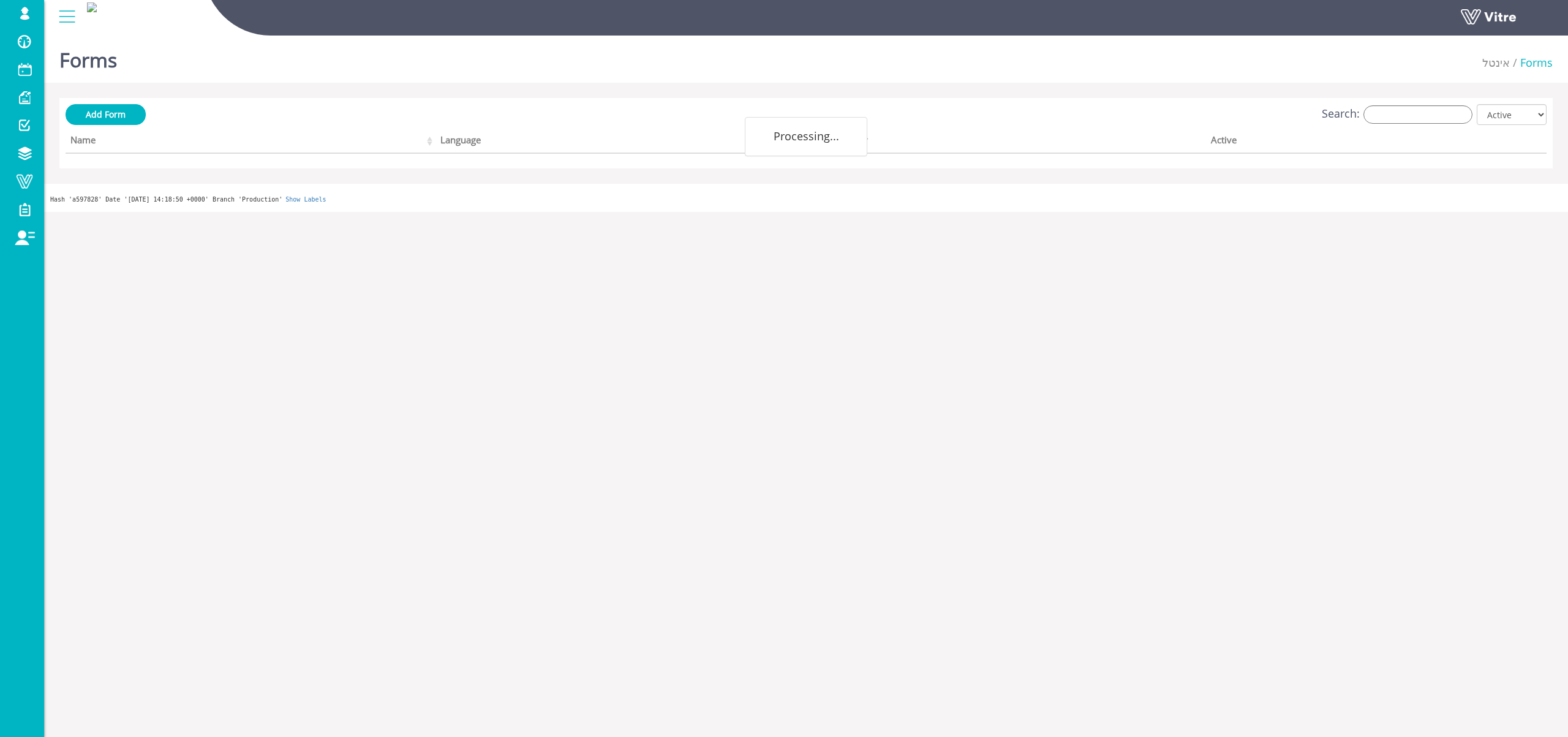
drag, startPoint x: 1407, startPoint y: 131, endPoint x: 1404, endPoint y: 120, distance: 11.4
click at [1407, 131] on th "Active" at bounding box center [1339, 142] width 267 height 23
click at [1401, 114] on input "Search:" at bounding box center [1417, 114] width 109 height 19
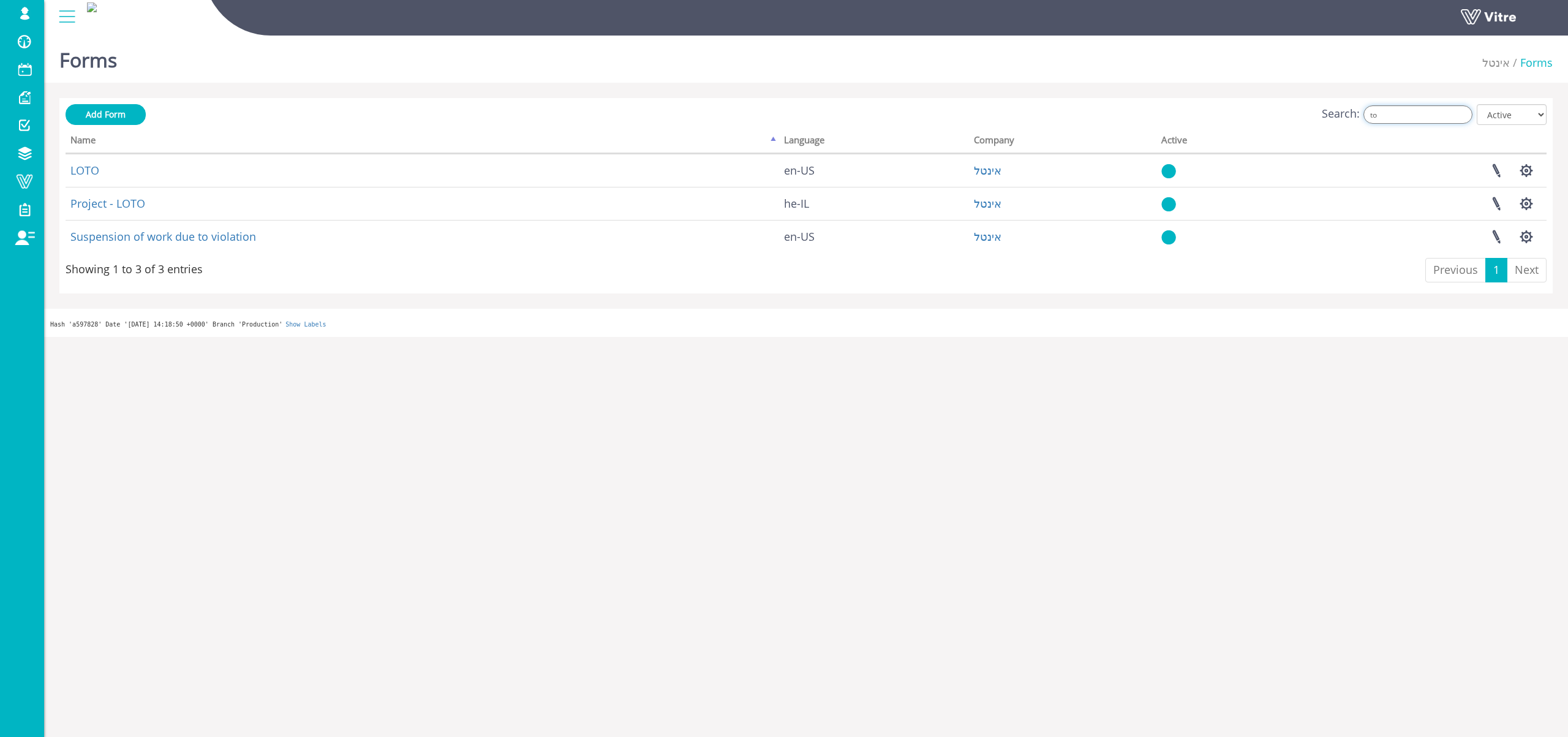
type input "t"
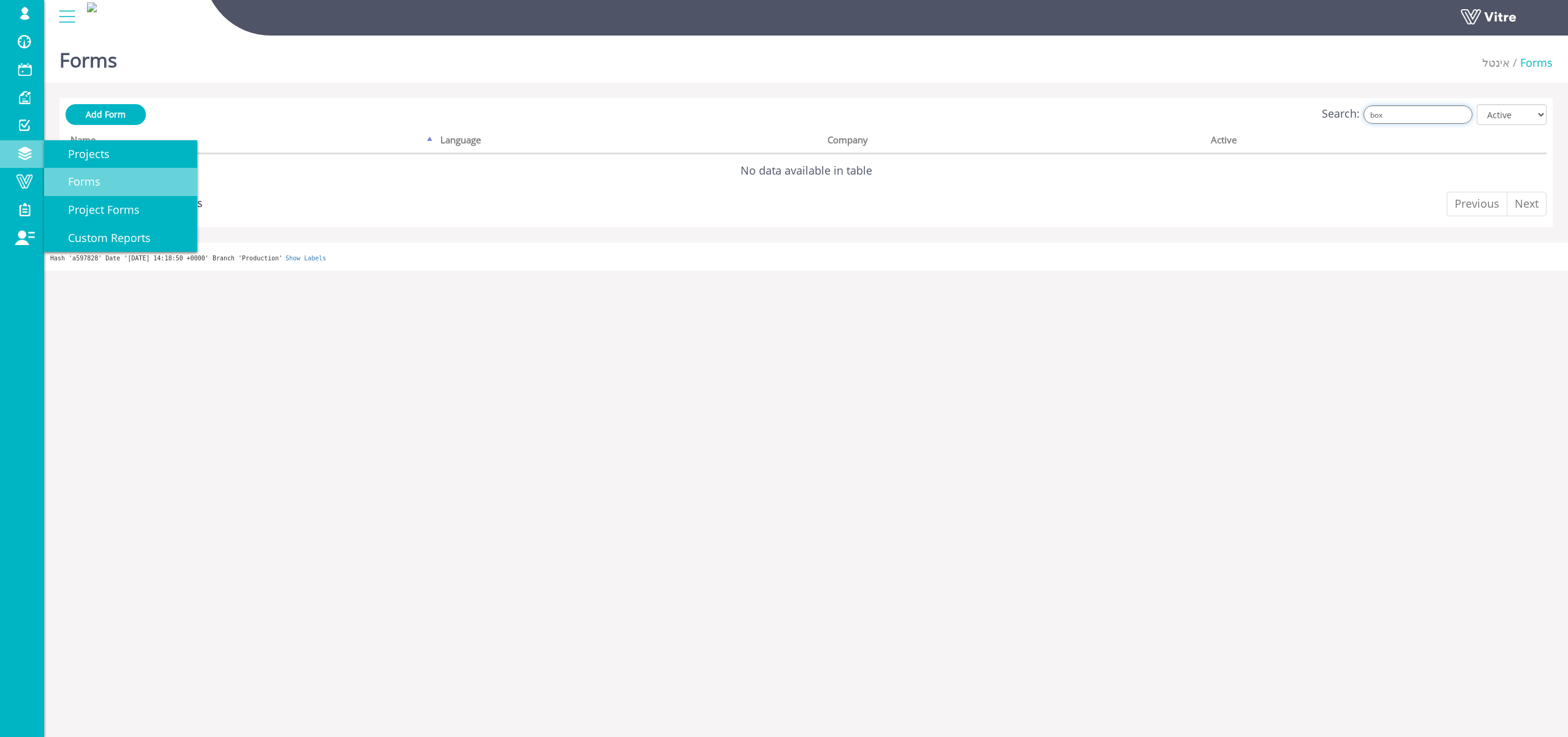
type input "box"
click at [94, 178] on span "Forms" at bounding box center [77, 181] width 47 height 15
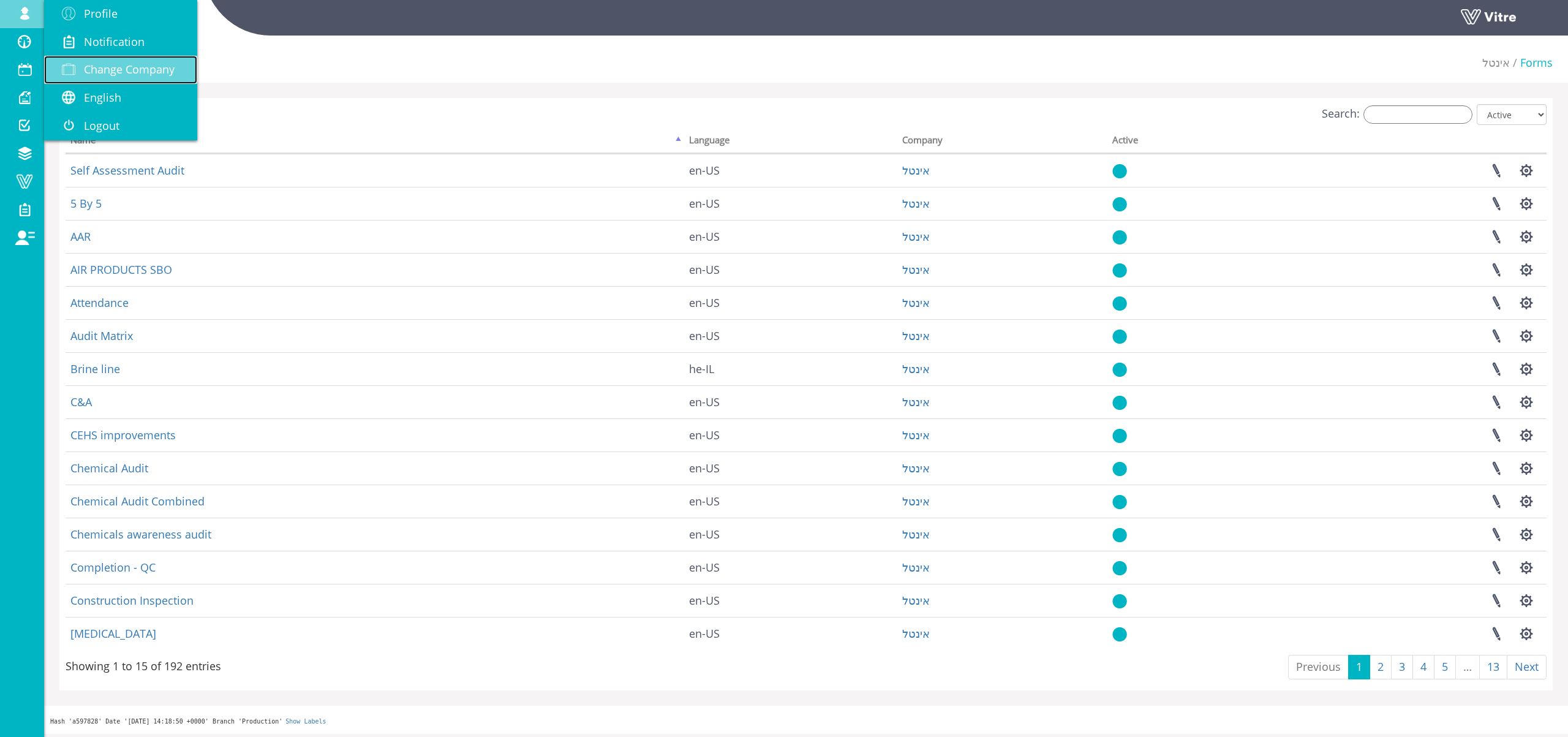
click at [148, 66] on span "Change Company" at bounding box center [129, 69] width 90 height 15
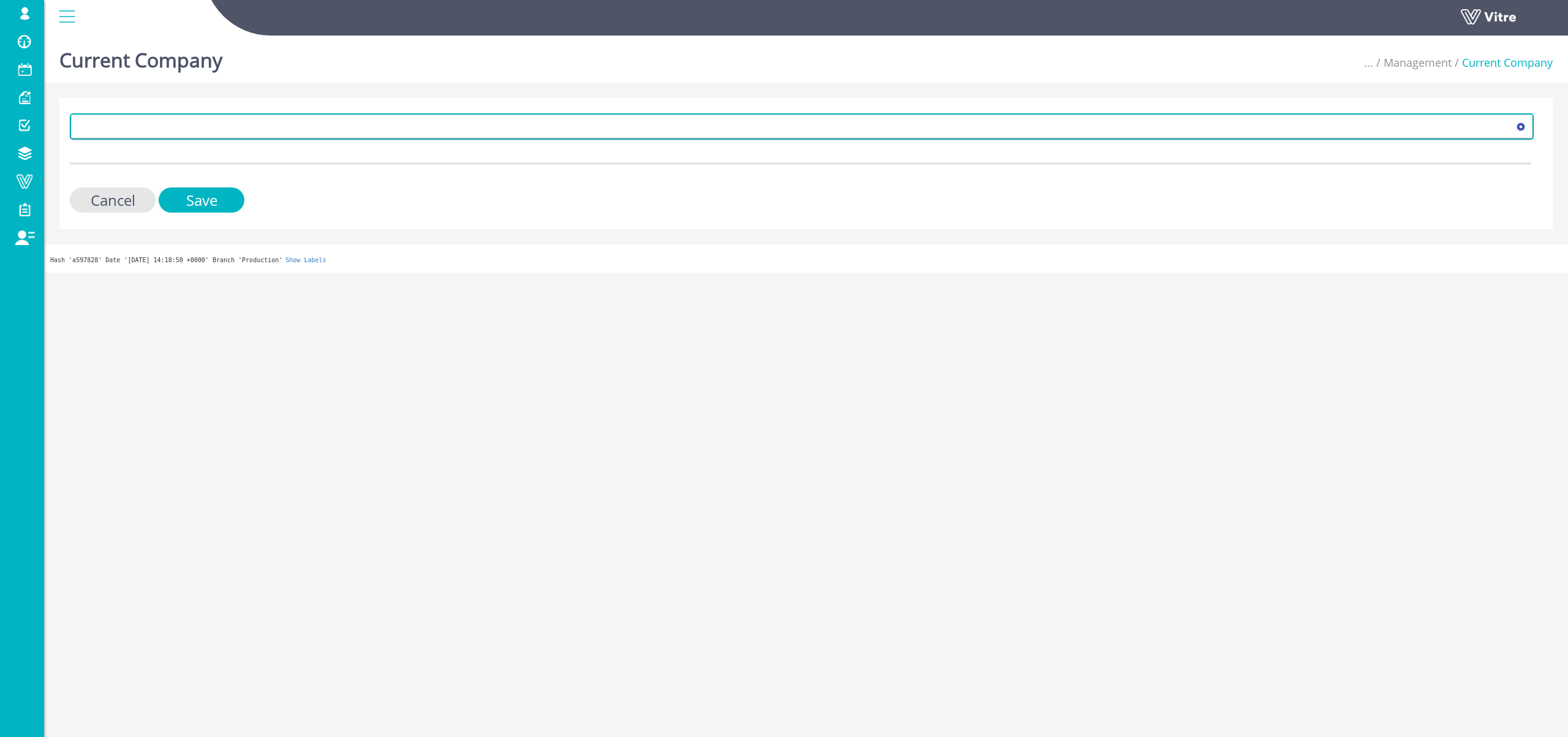
click at [195, 119] on span at bounding box center [791, 126] width 1438 height 22
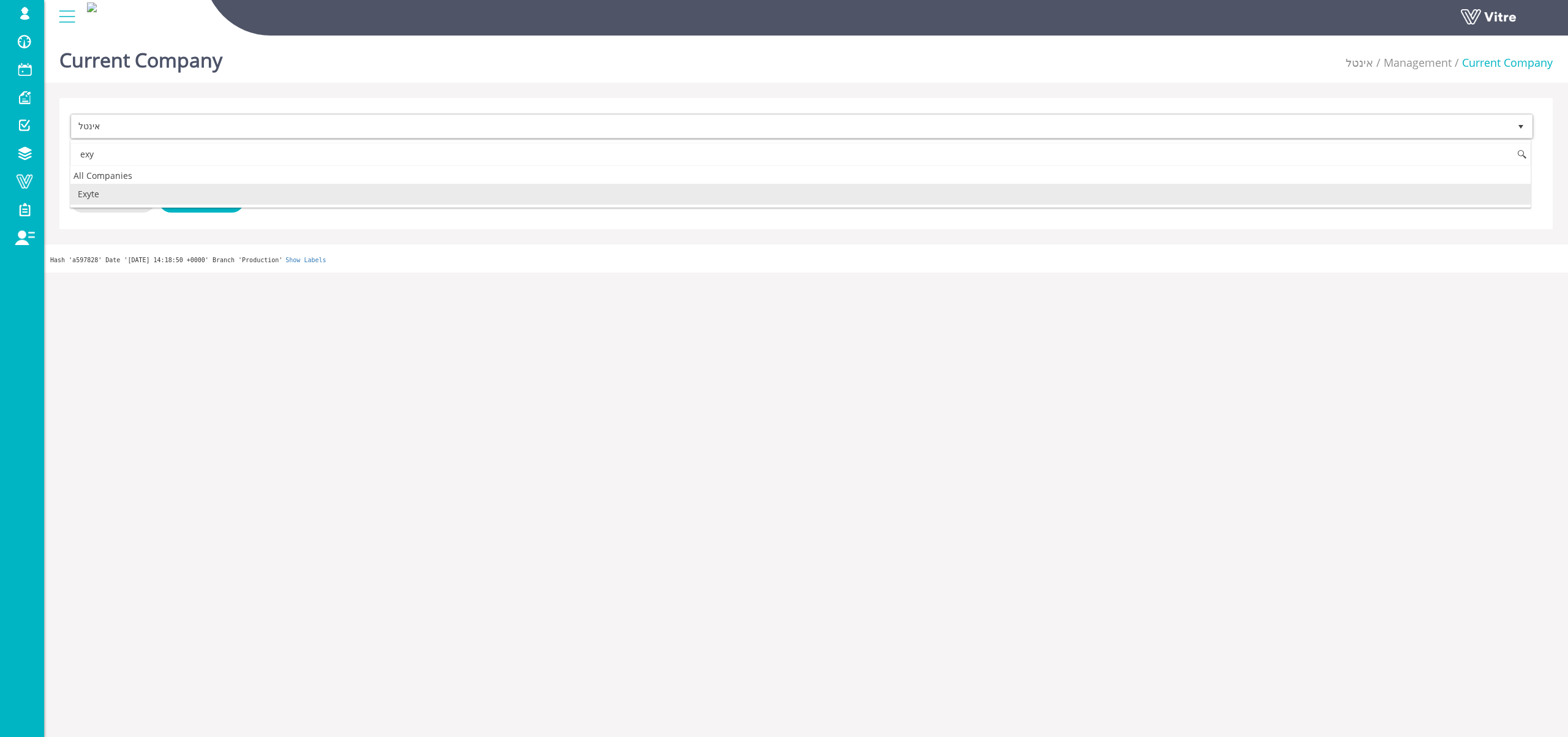
click at [175, 191] on li "Exyte" at bounding box center [800, 194] width 1460 height 21
type input "exy"
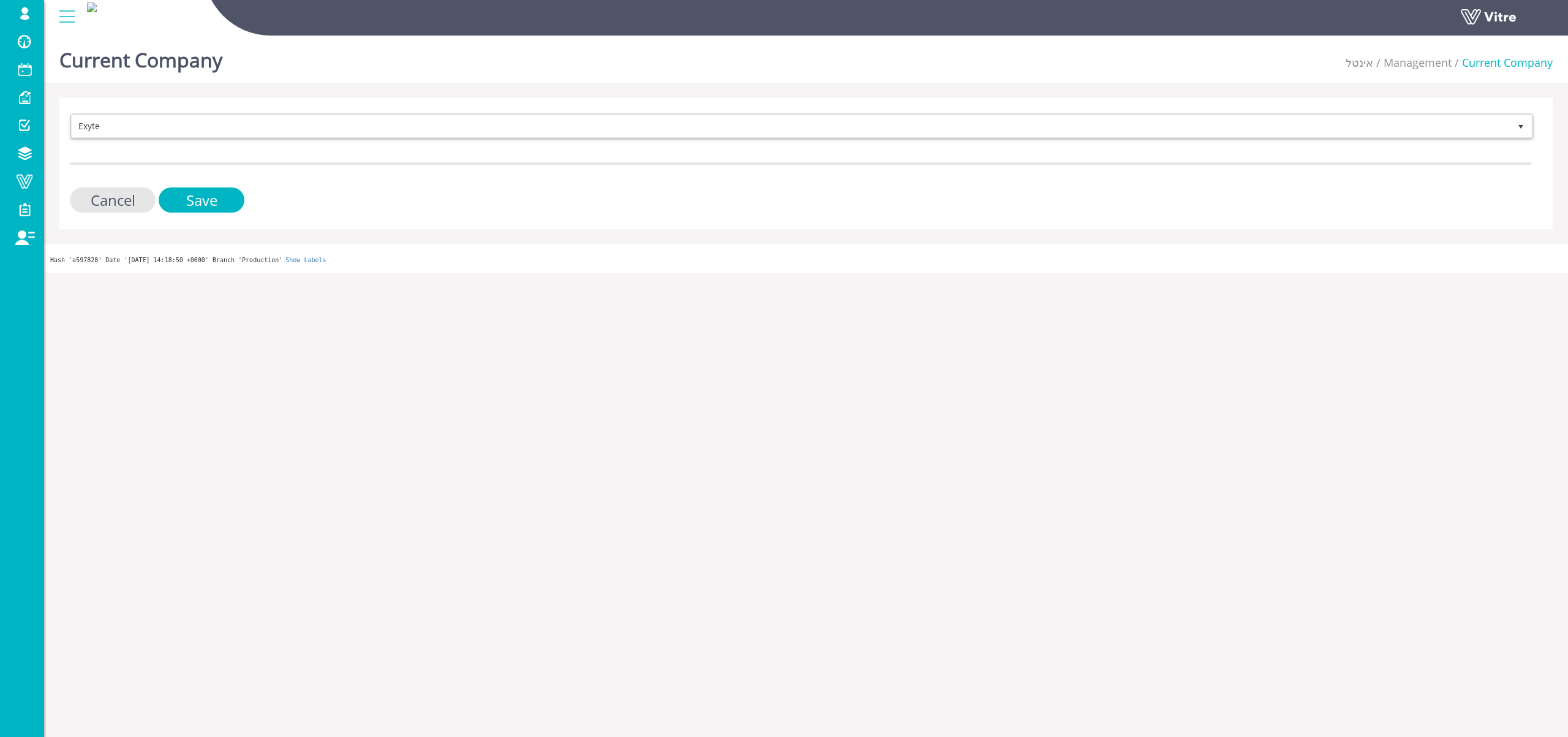
click at [208, 213] on div "Exyte 406 Cancel Save" at bounding box center [806, 164] width 1493 height 131
click at [237, 196] on input "Save" at bounding box center [201, 200] width 86 height 25
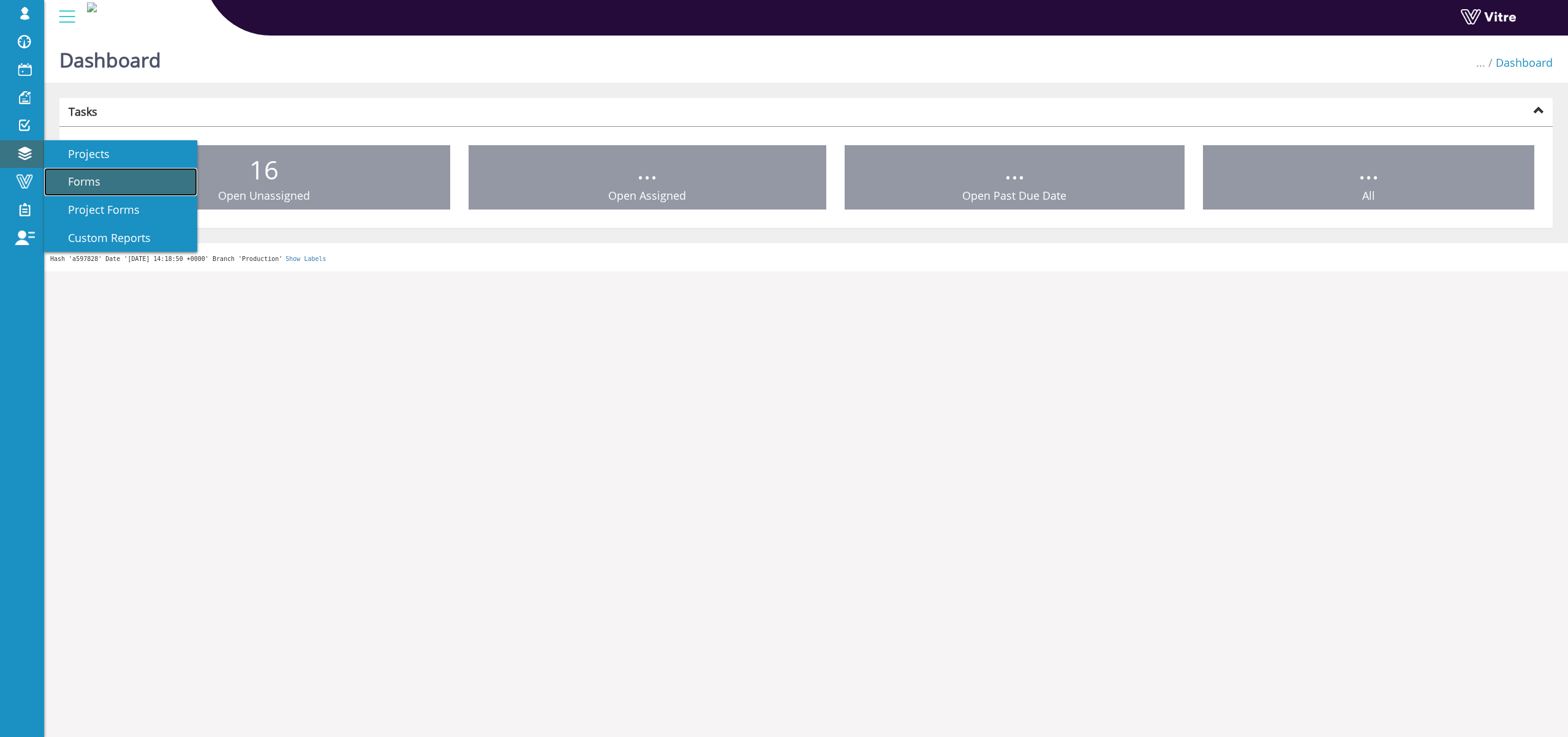
click at [99, 175] on span "Forms" at bounding box center [77, 181] width 47 height 15
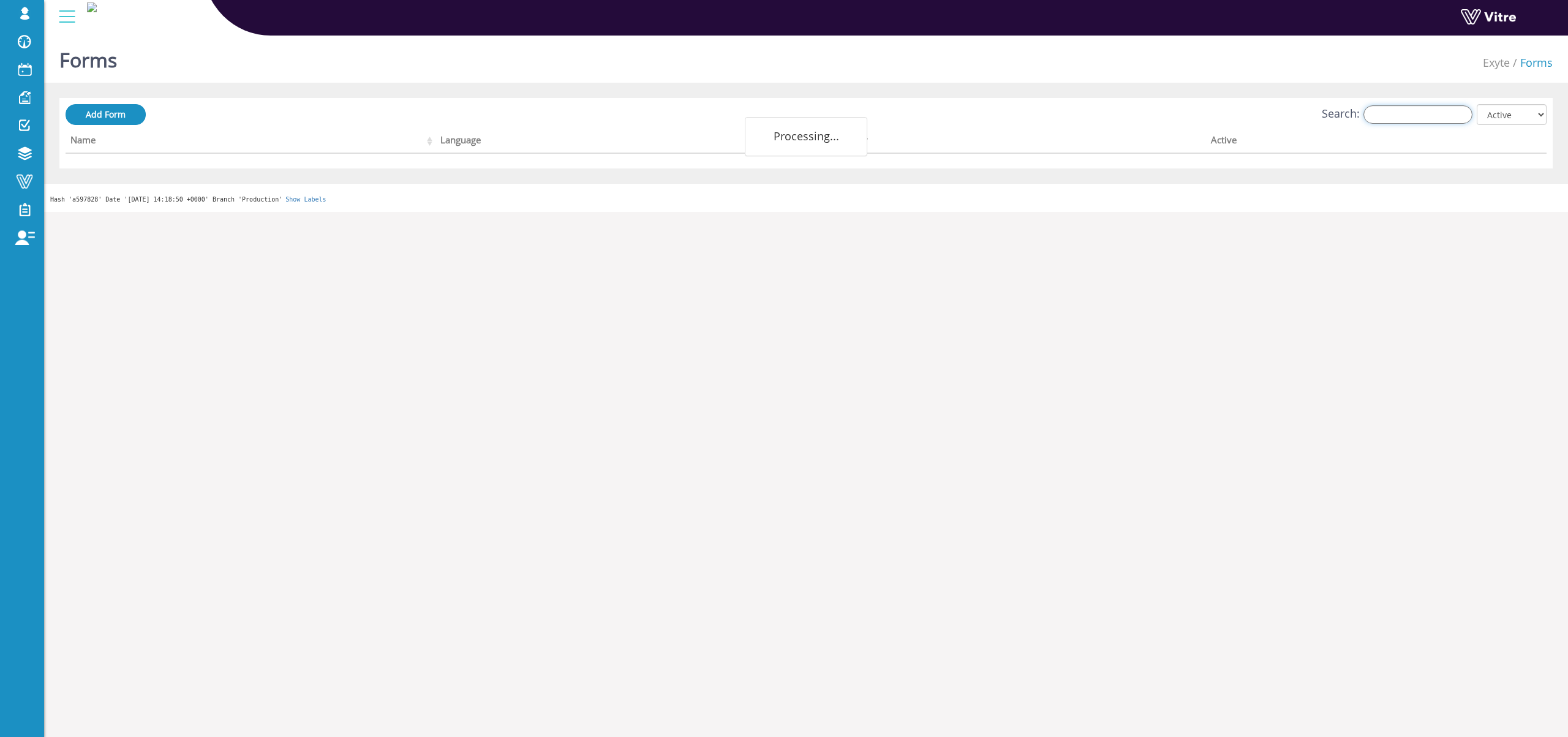
click at [1407, 118] on input "Search:" at bounding box center [1417, 114] width 109 height 19
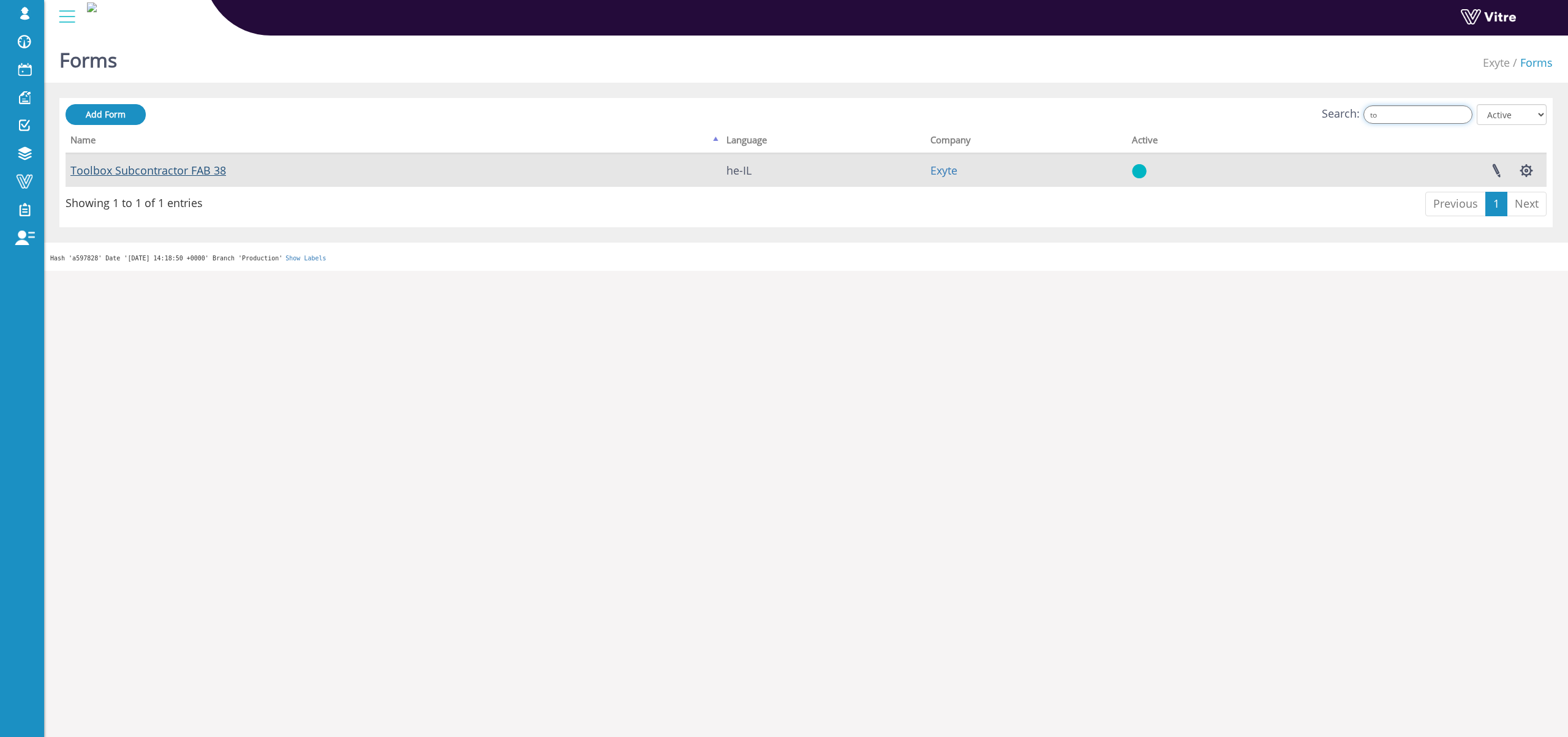
type input "to"
click at [198, 173] on link "Toolbox Subcontractor FAB 38" at bounding box center [148, 170] width 155 height 15
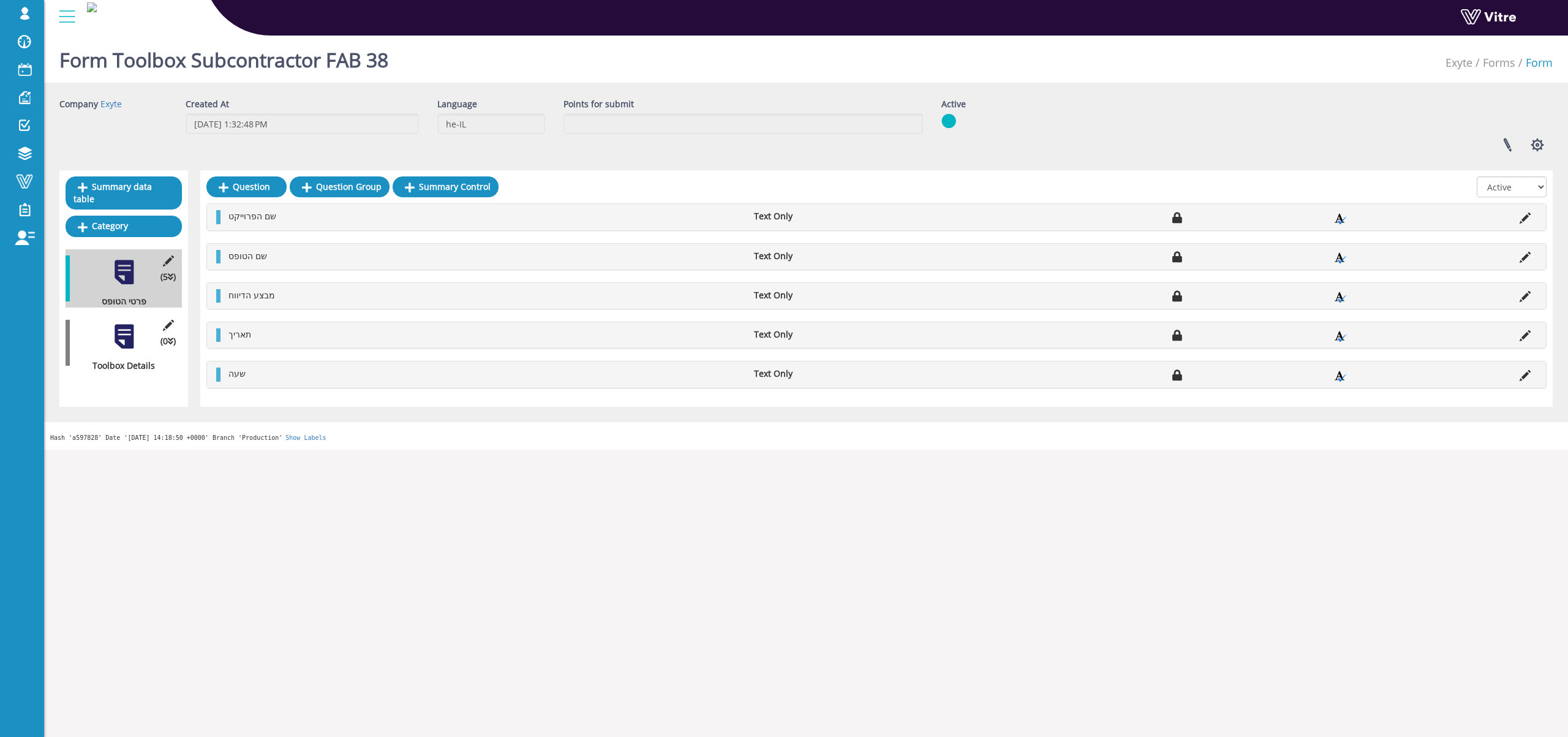
click at [118, 322] on div at bounding box center [124, 336] width 28 height 28
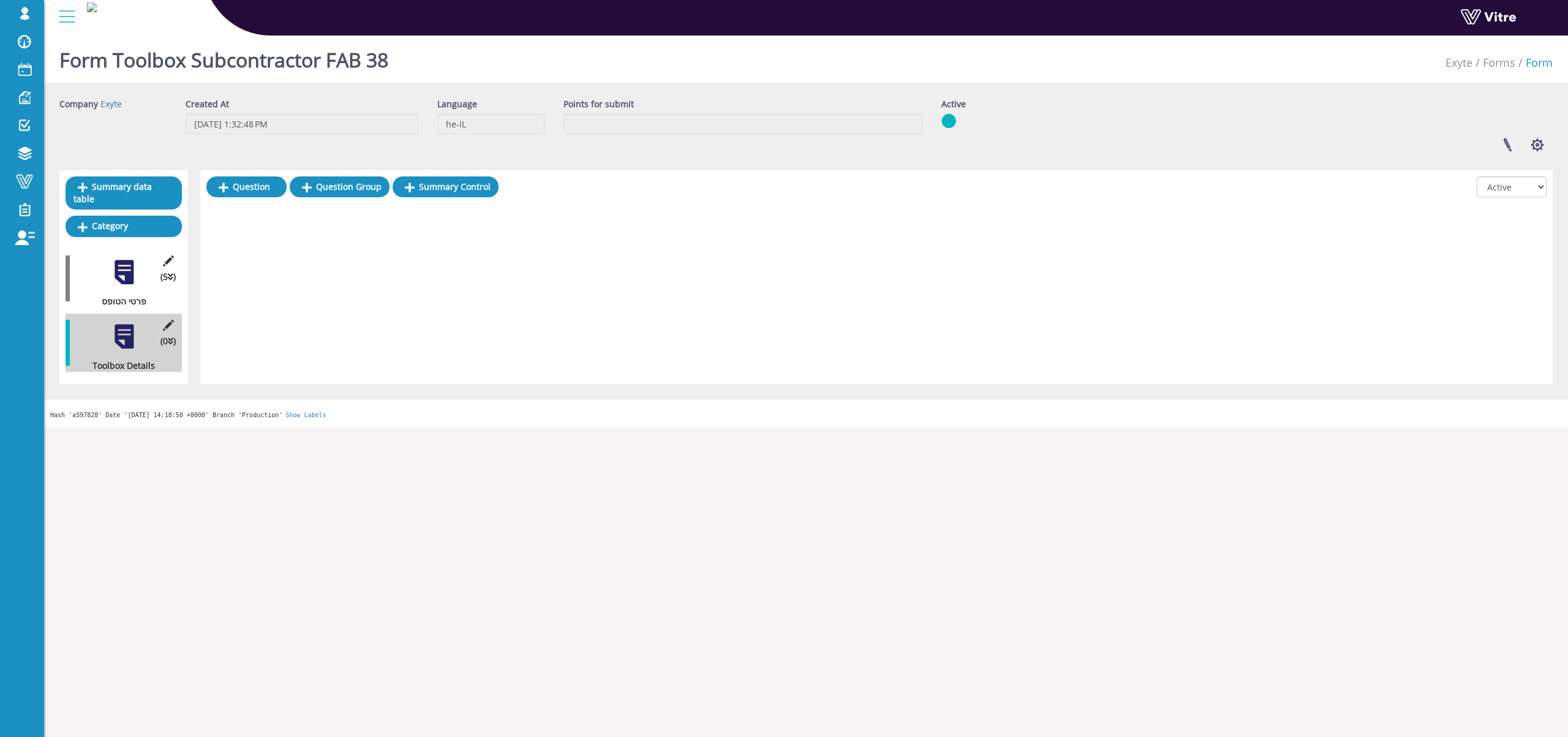
click at [118, 258] on div at bounding box center [124, 272] width 28 height 28
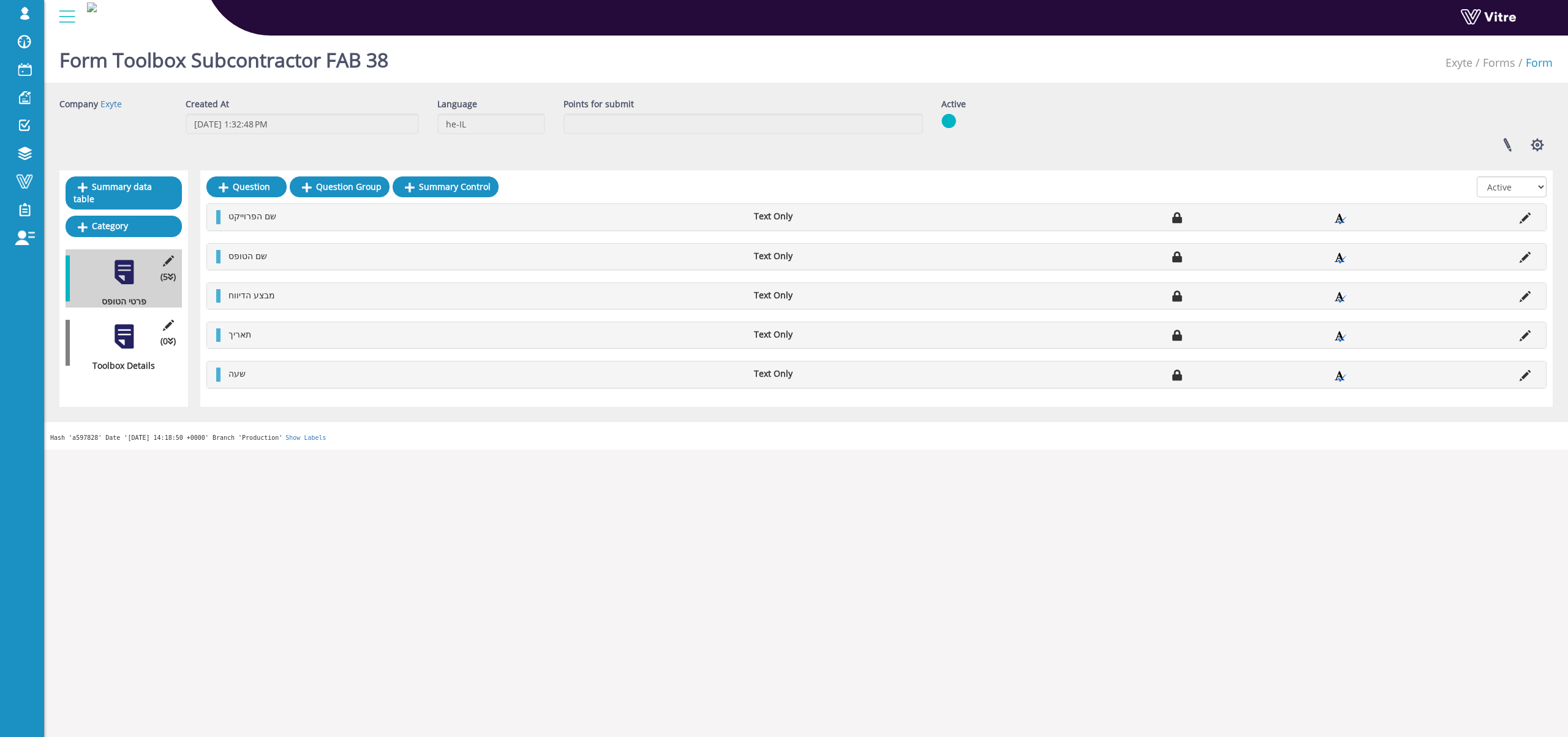
click at [125, 329] on div at bounding box center [124, 336] width 28 height 28
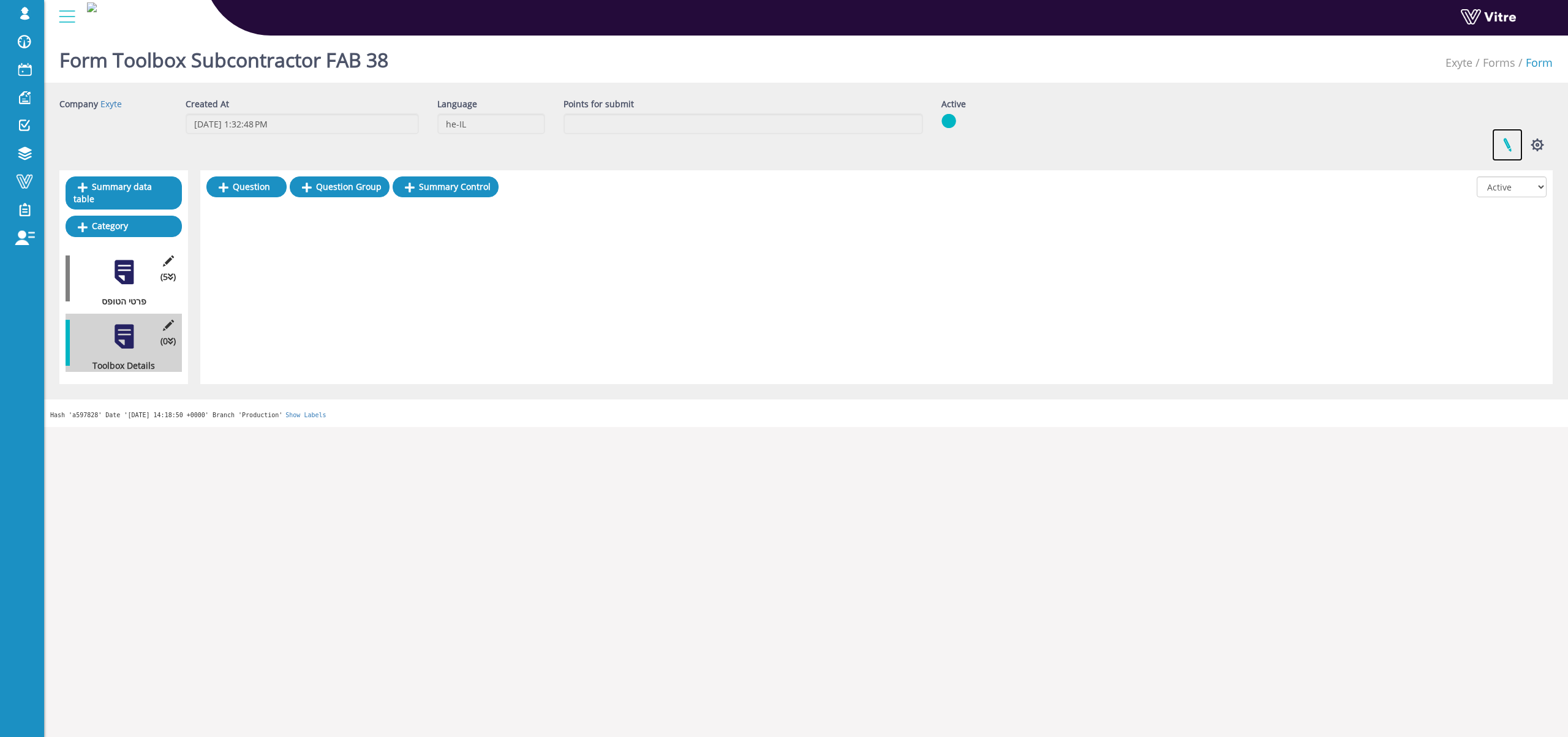
click at [1506, 141] on link at bounding box center [1508, 145] width 31 height 32
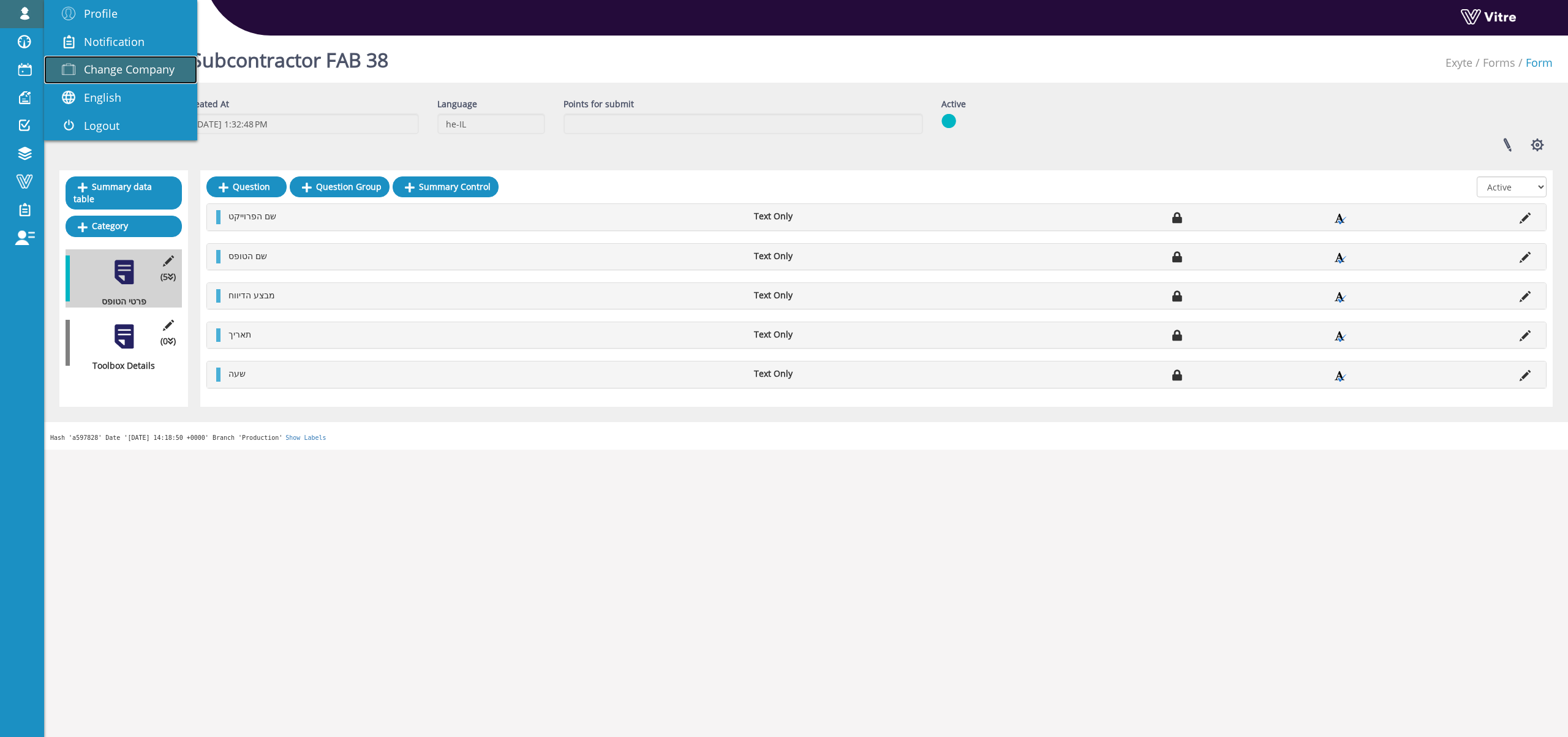
click at [152, 73] on span "Change Company" at bounding box center [129, 69] width 90 height 15
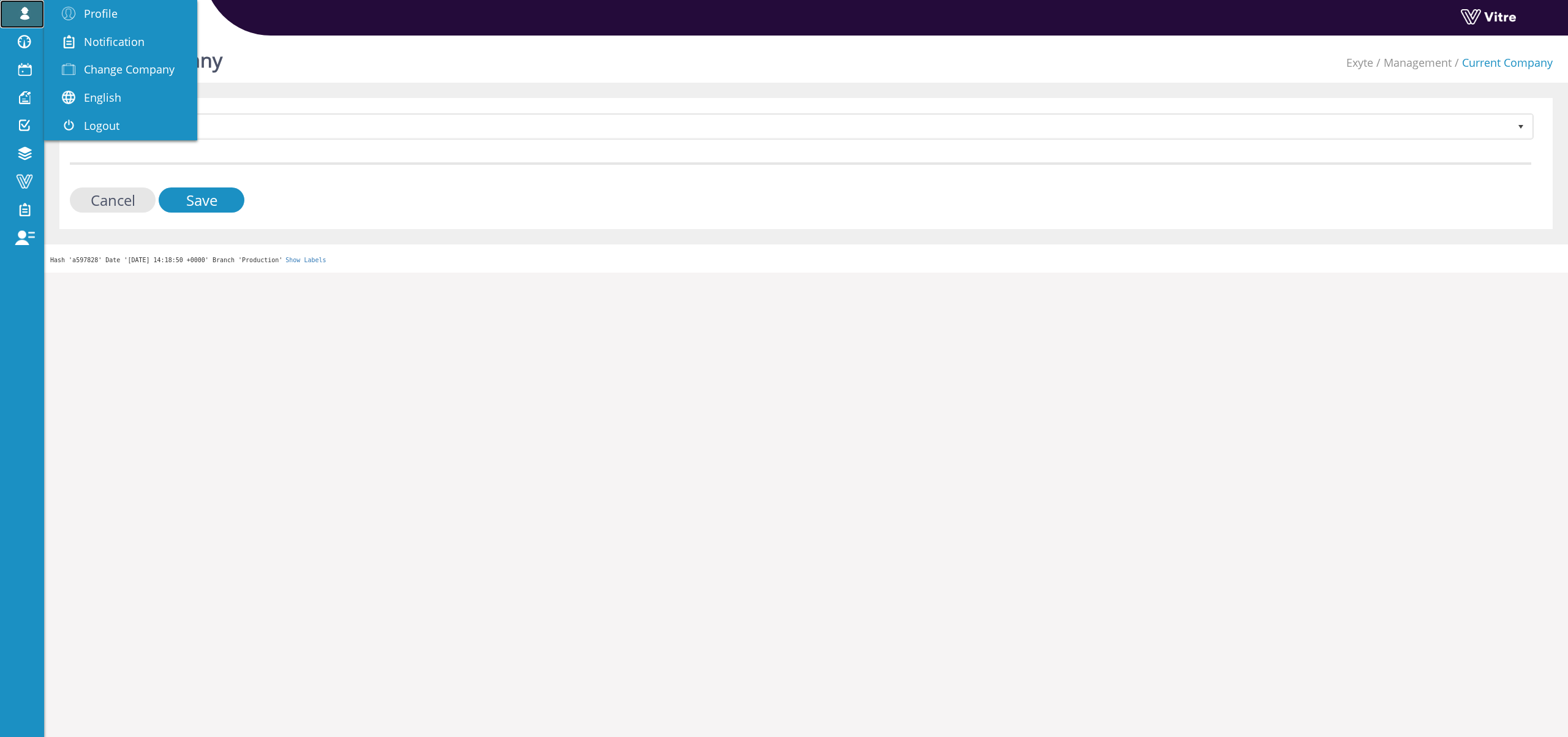
click at [28, 19] on span at bounding box center [25, 13] width 31 height 15
click at [125, 60] on link "Change Company" at bounding box center [121, 70] width 153 height 28
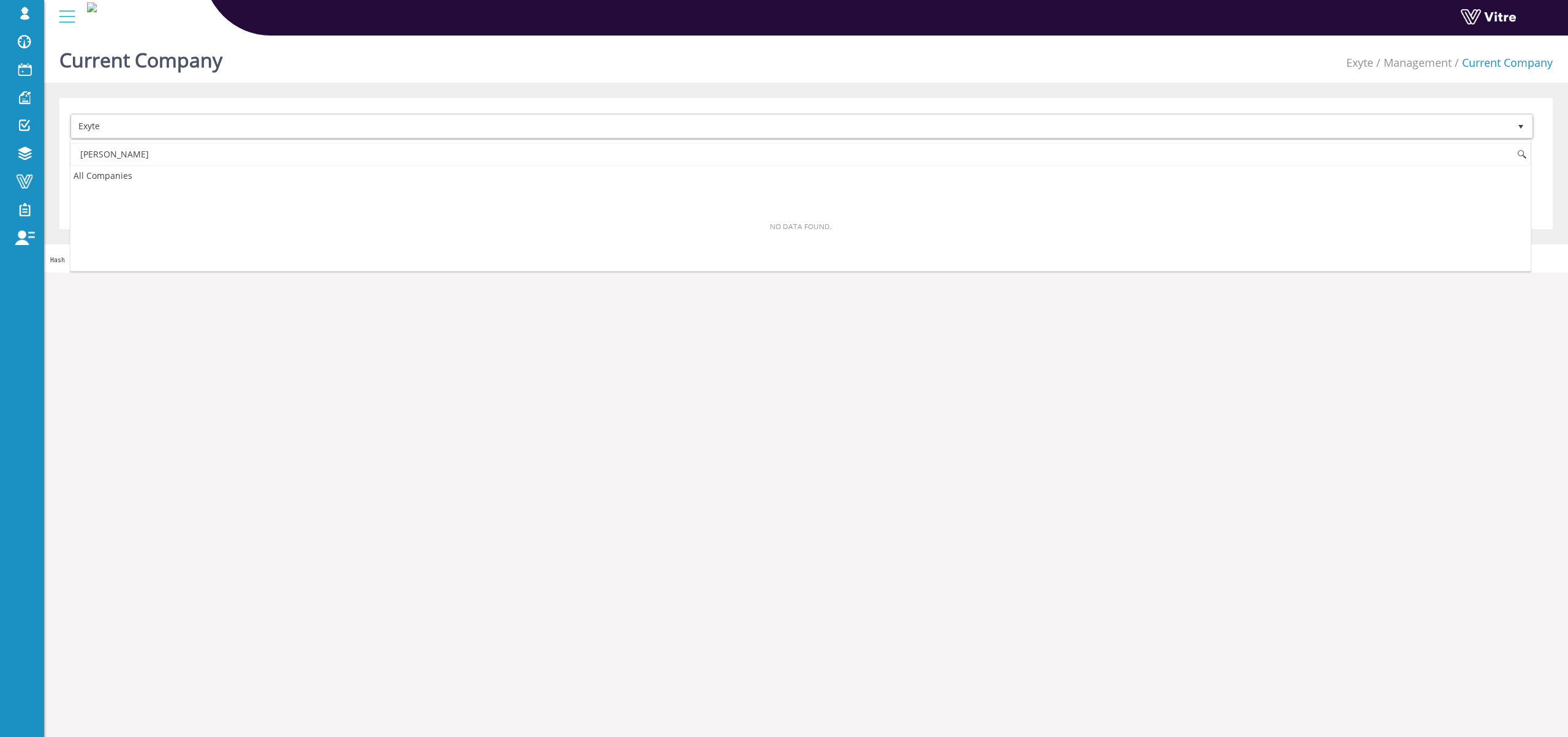
type input "ל"
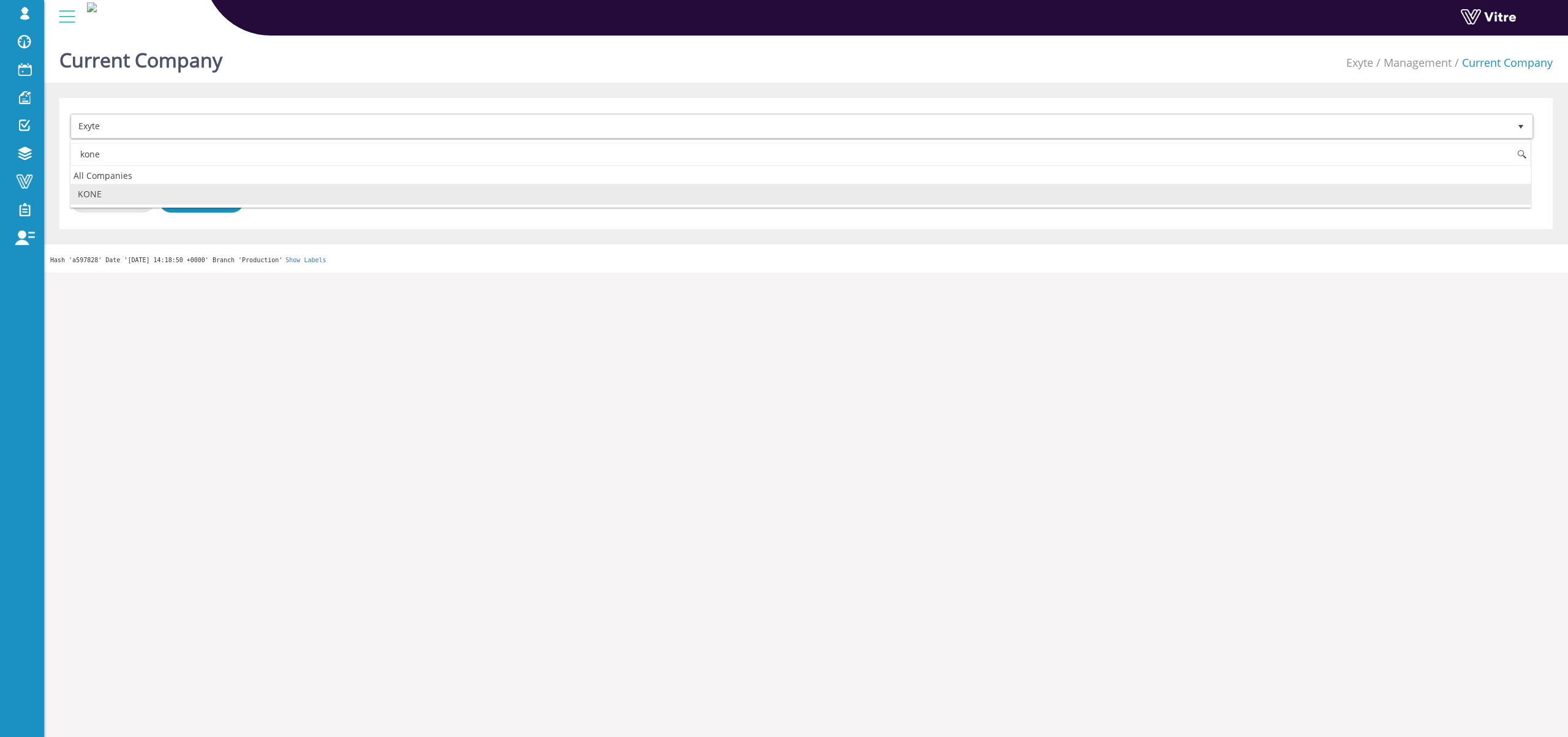
type input "kone"
